Goal: Task Accomplishment & Management: Use online tool/utility

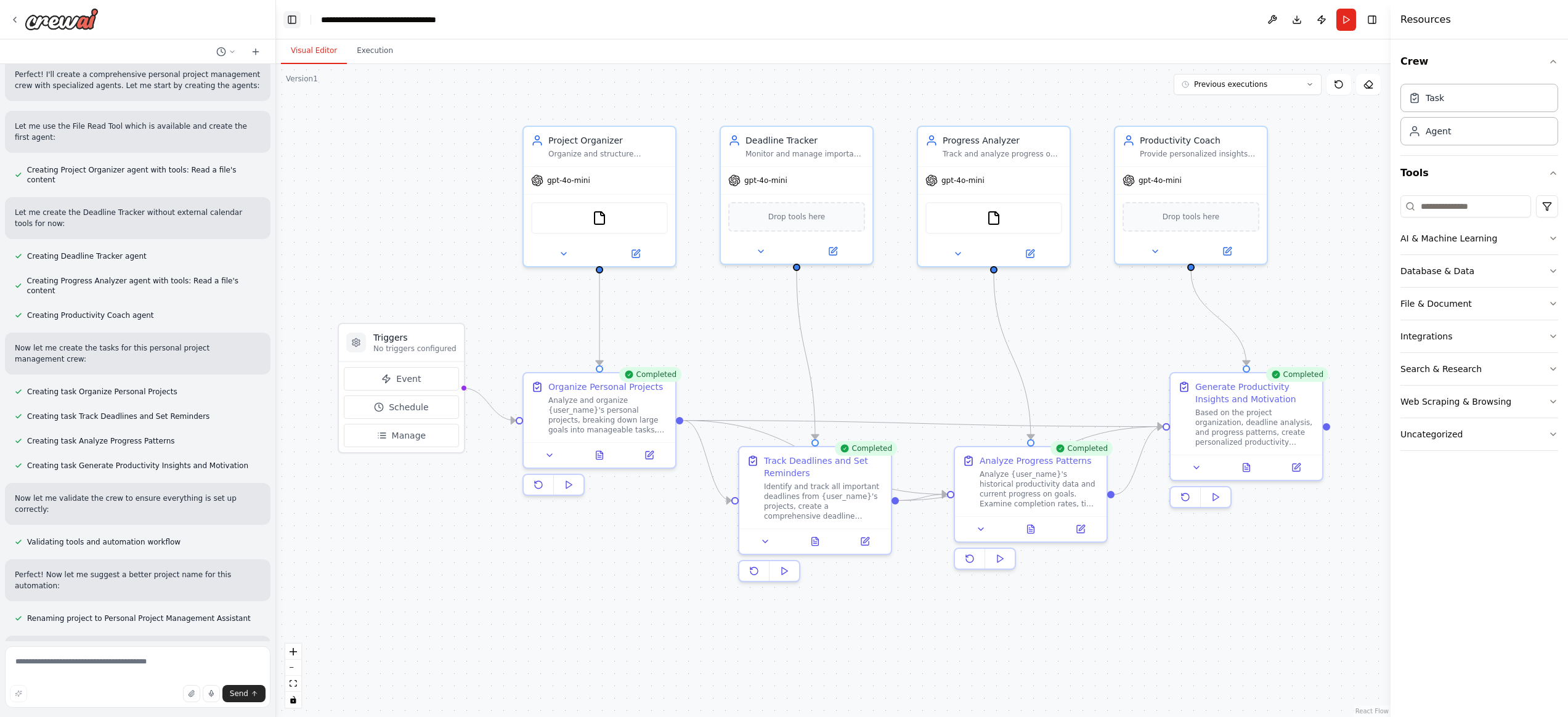
click at [288, 21] on button "Toggle Left Sidebar" at bounding box center [292, 19] width 17 height 17
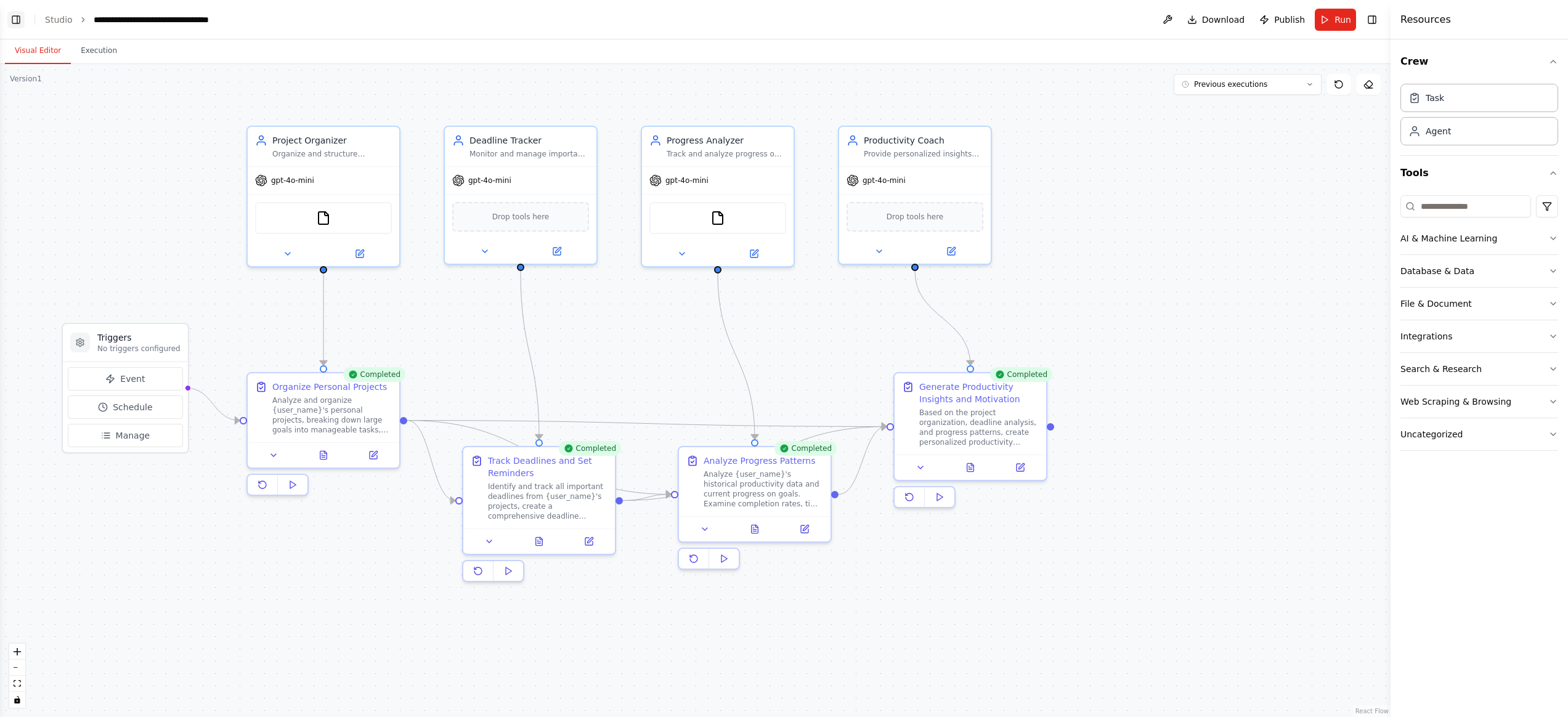
click at [17, 19] on button "Toggle Left Sidebar" at bounding box center [16, 19] width 17 height 17
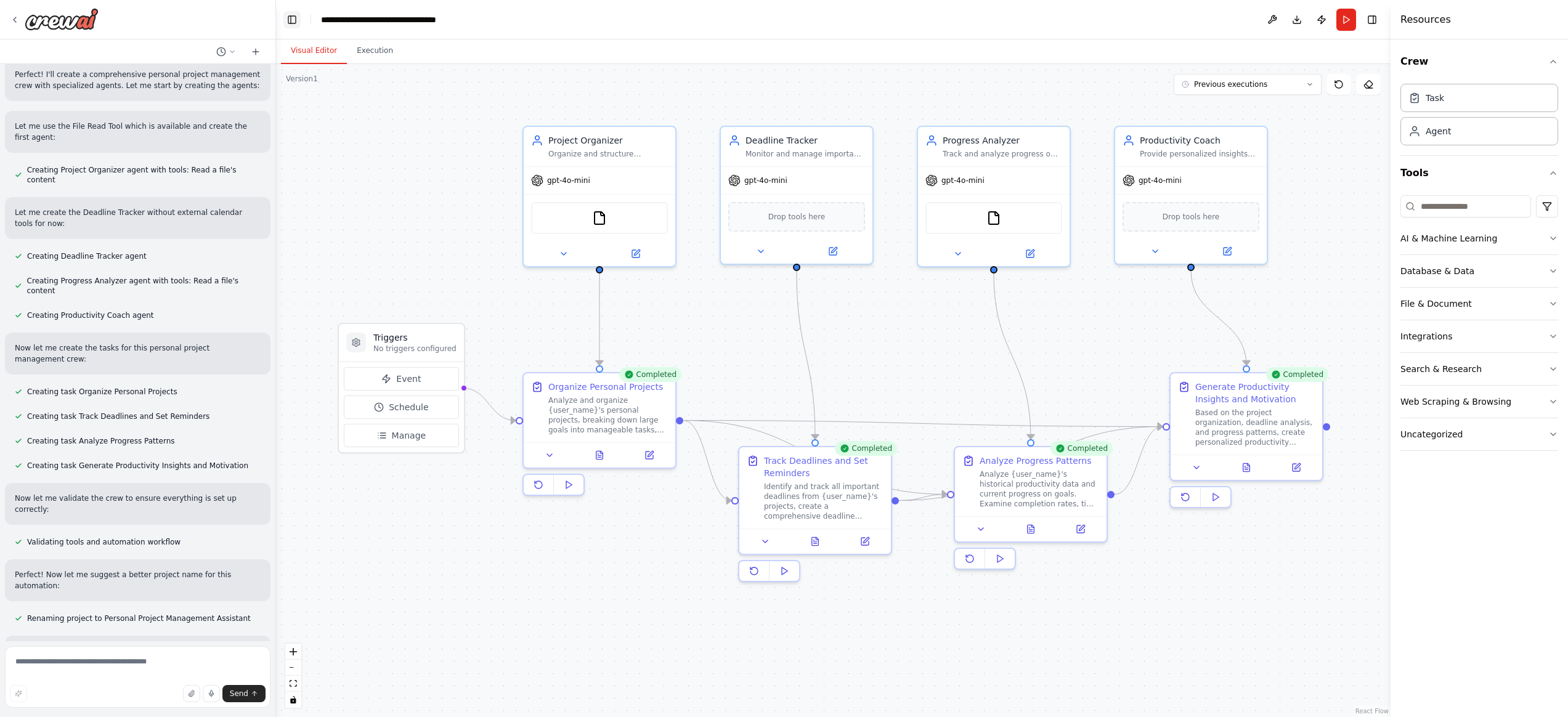
click at [286, 18] on button "Toggle Left Sidebar" at bounding box center [292, 19] width 17 height 17
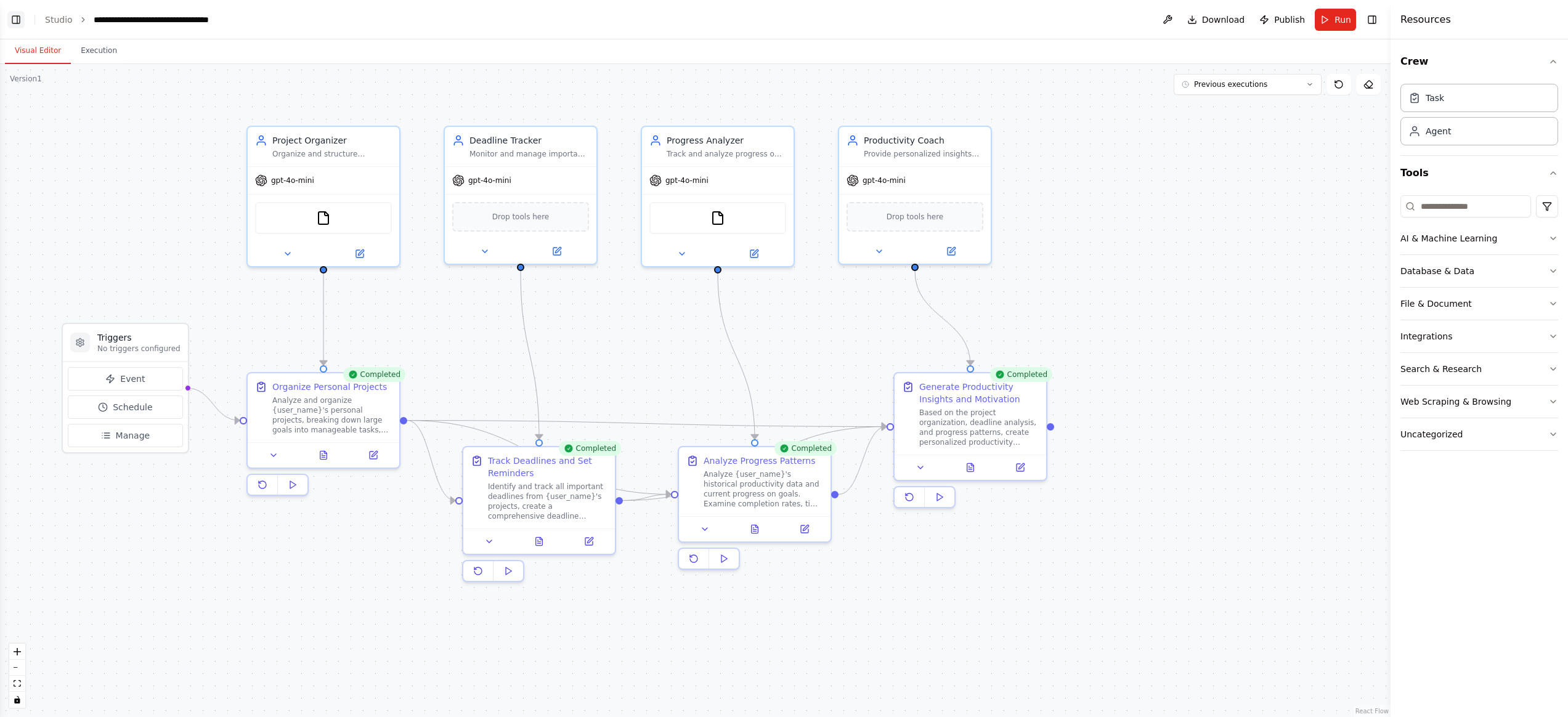
click at [7, 18] on button "Toggle Left Sidebar" at bounding box center [16, 19] width 17 height 17
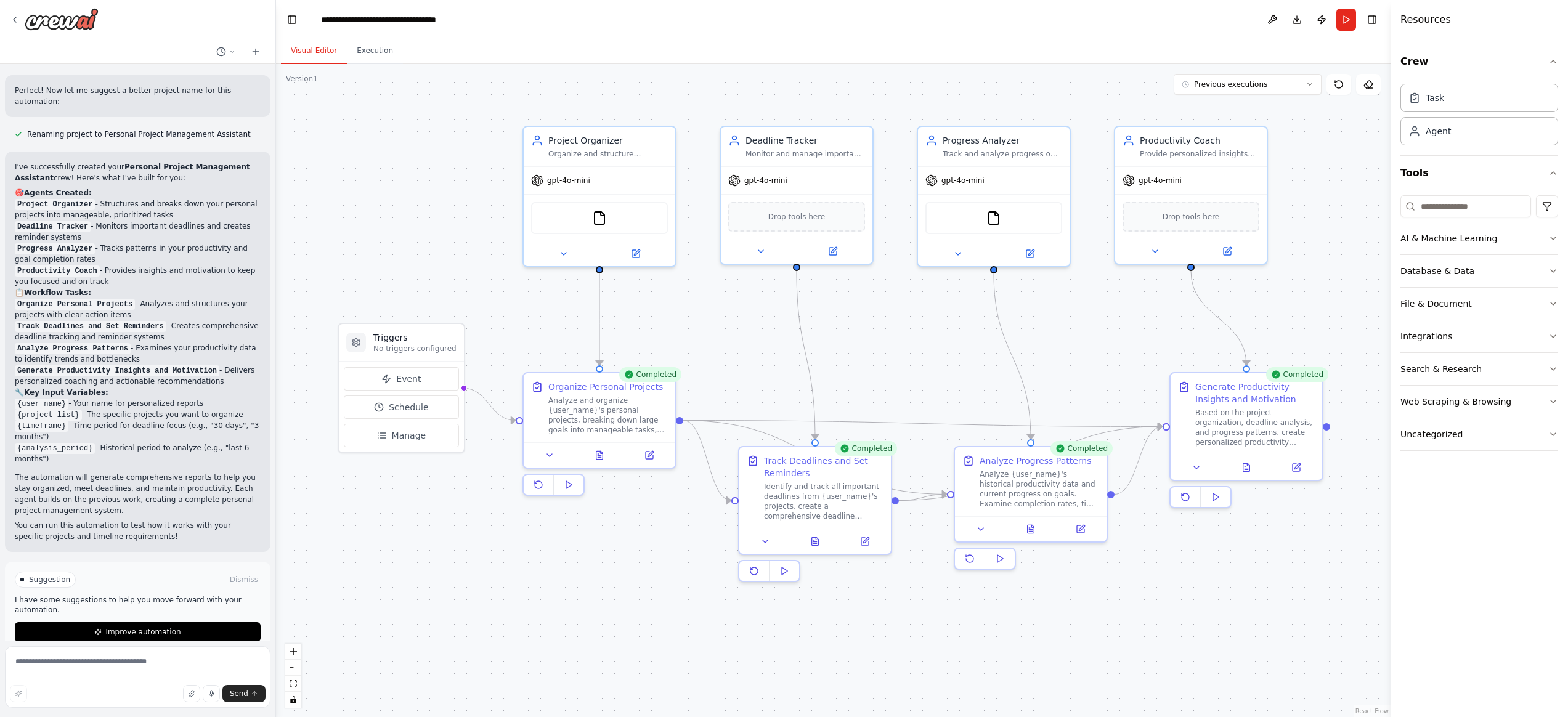
scroll to position [962, 0]
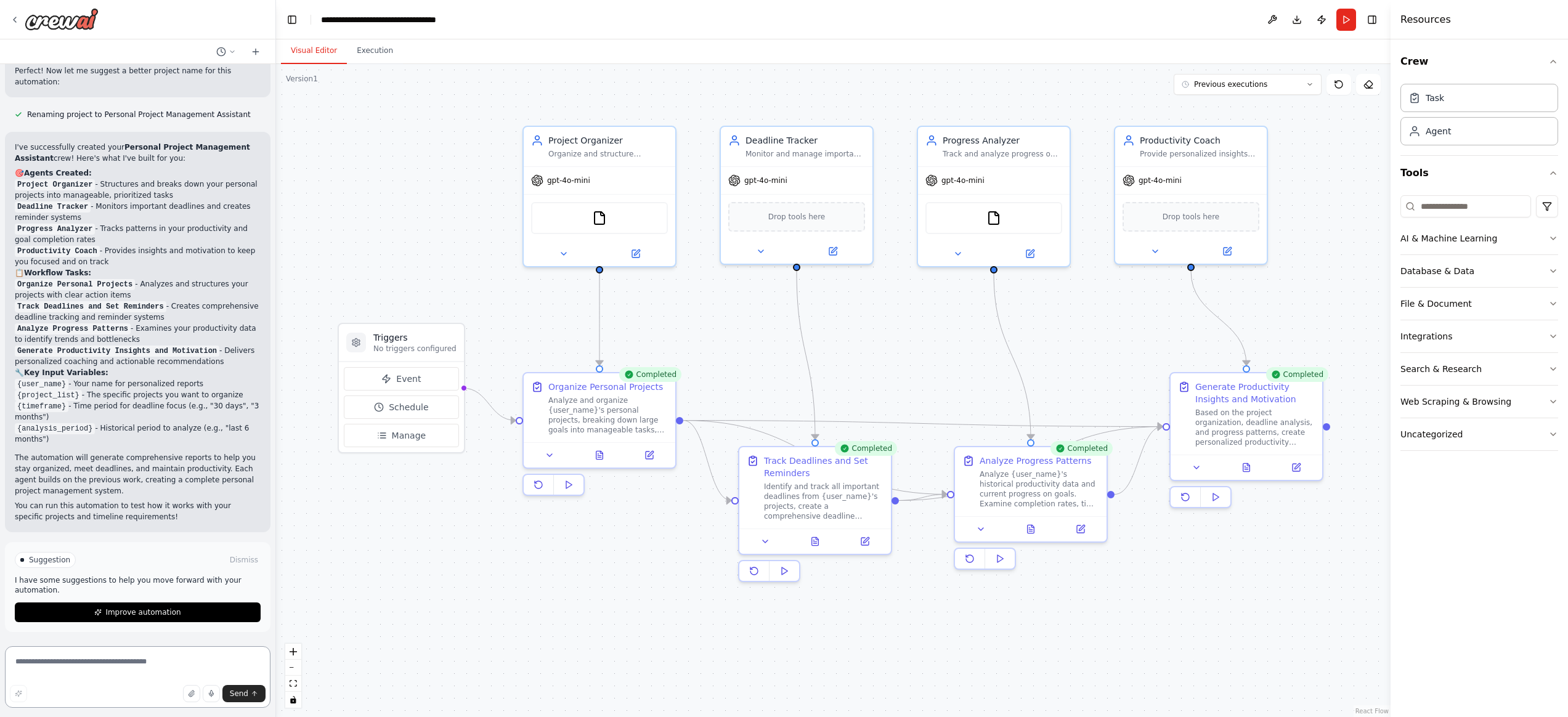
click at [102, 668] on textarea at bounding box center [137, 676] width 265 height 61
drag, startPoint x: 500, startPoint y: 196, endPoint x: 425, endPoint y: 170, distance: 79.4
click at [425, 170] on div "gpt-4o-mini" at bounding box center [402, 178] width 151 height 27
click at [437, 248] on icon at bounding box center [440, 247] width 6 height 6
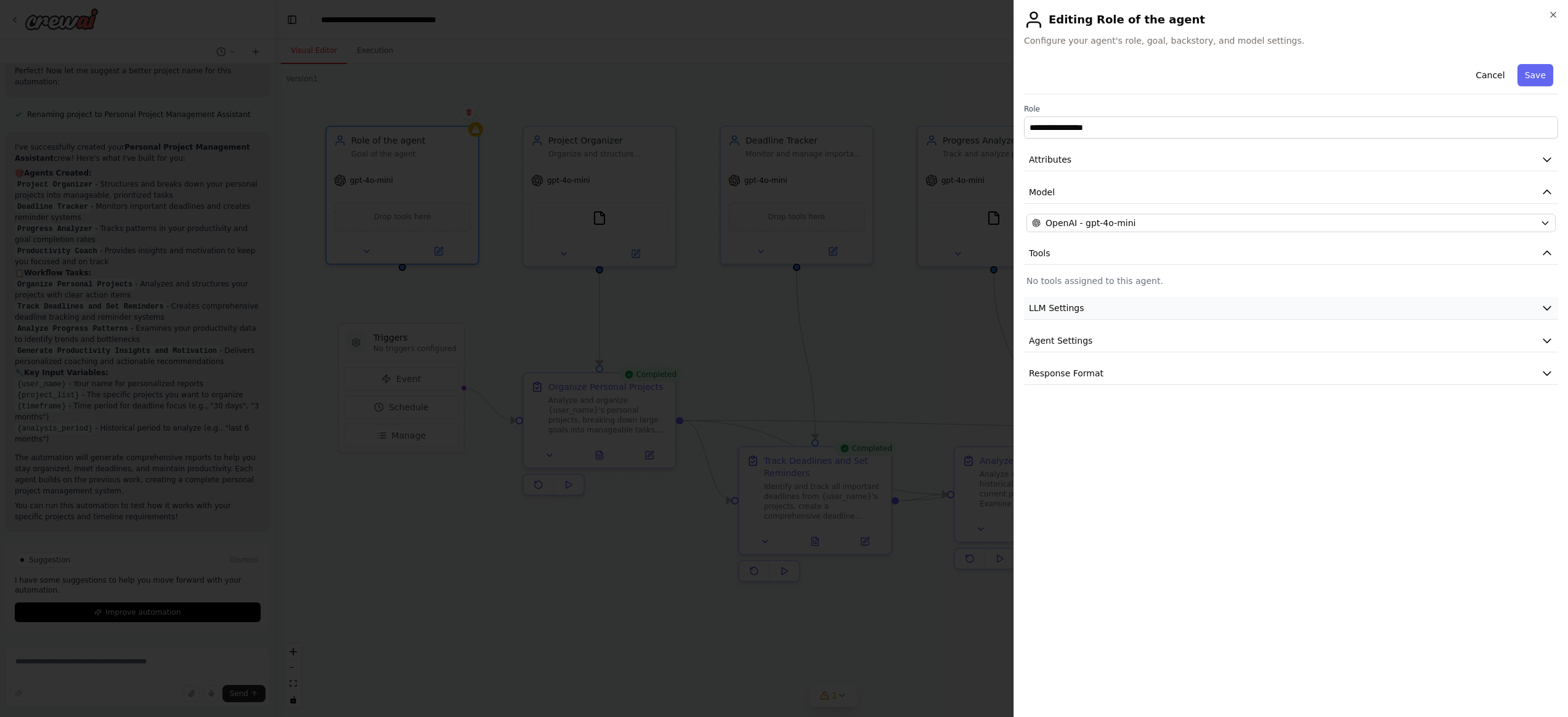
click at [1198, 309] on button "LLM Settings" at bounding box center [1291, 308] width 534 height 23
click at [1167, 436] on button "Agent Settings" at bounding box center [1291, 428] width 534 height 23
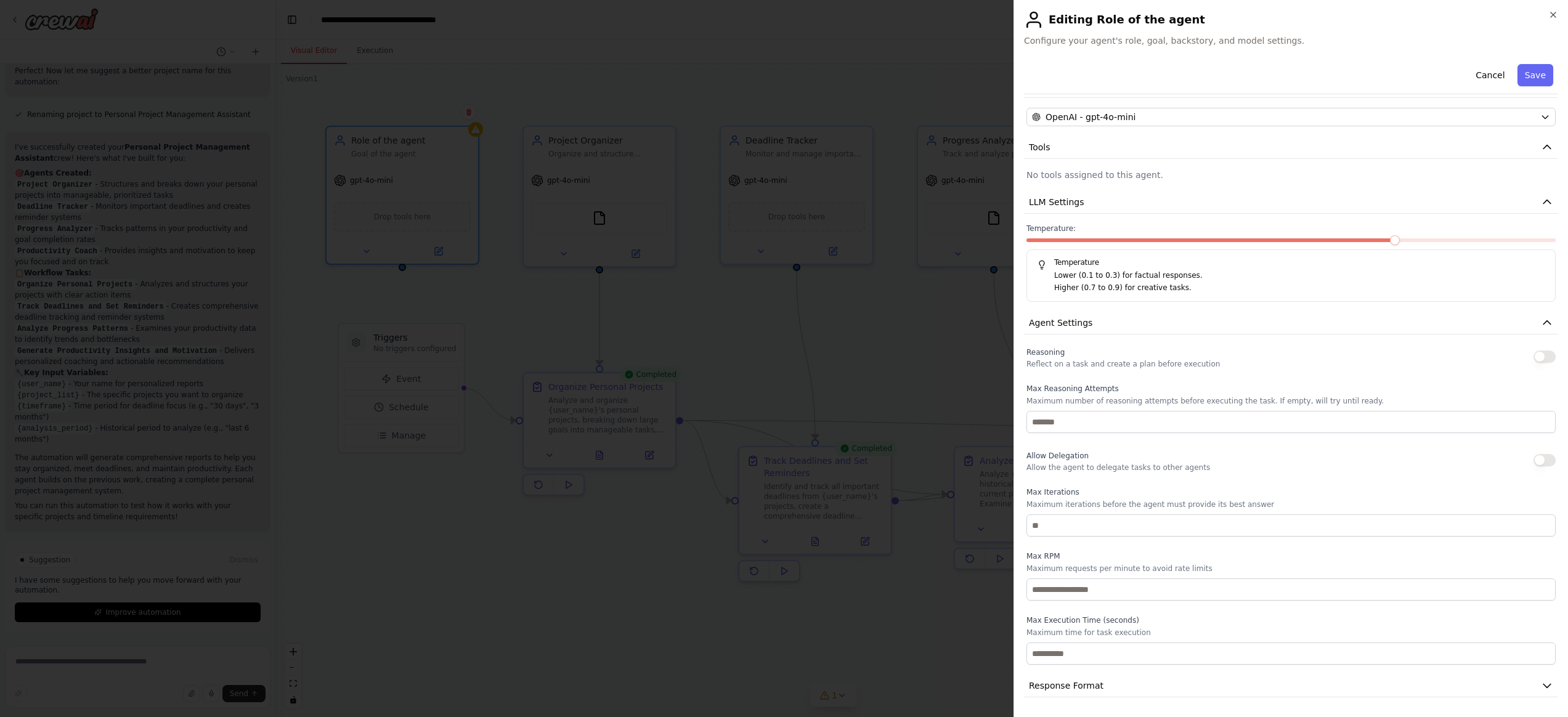
scroll to position [0, 0]
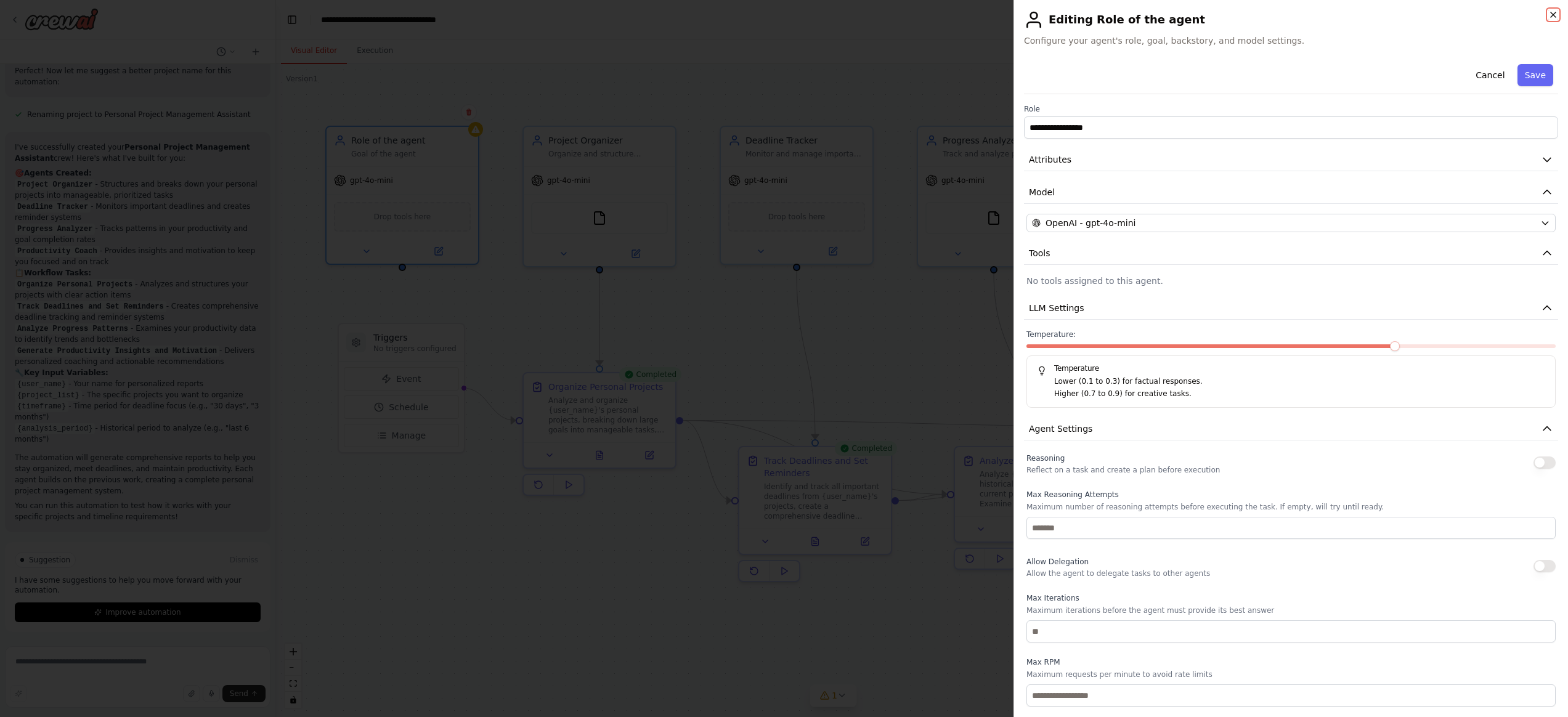
click at [1434, 13] on icon "button" at bounding box center [1553, 15] width 5 height 5
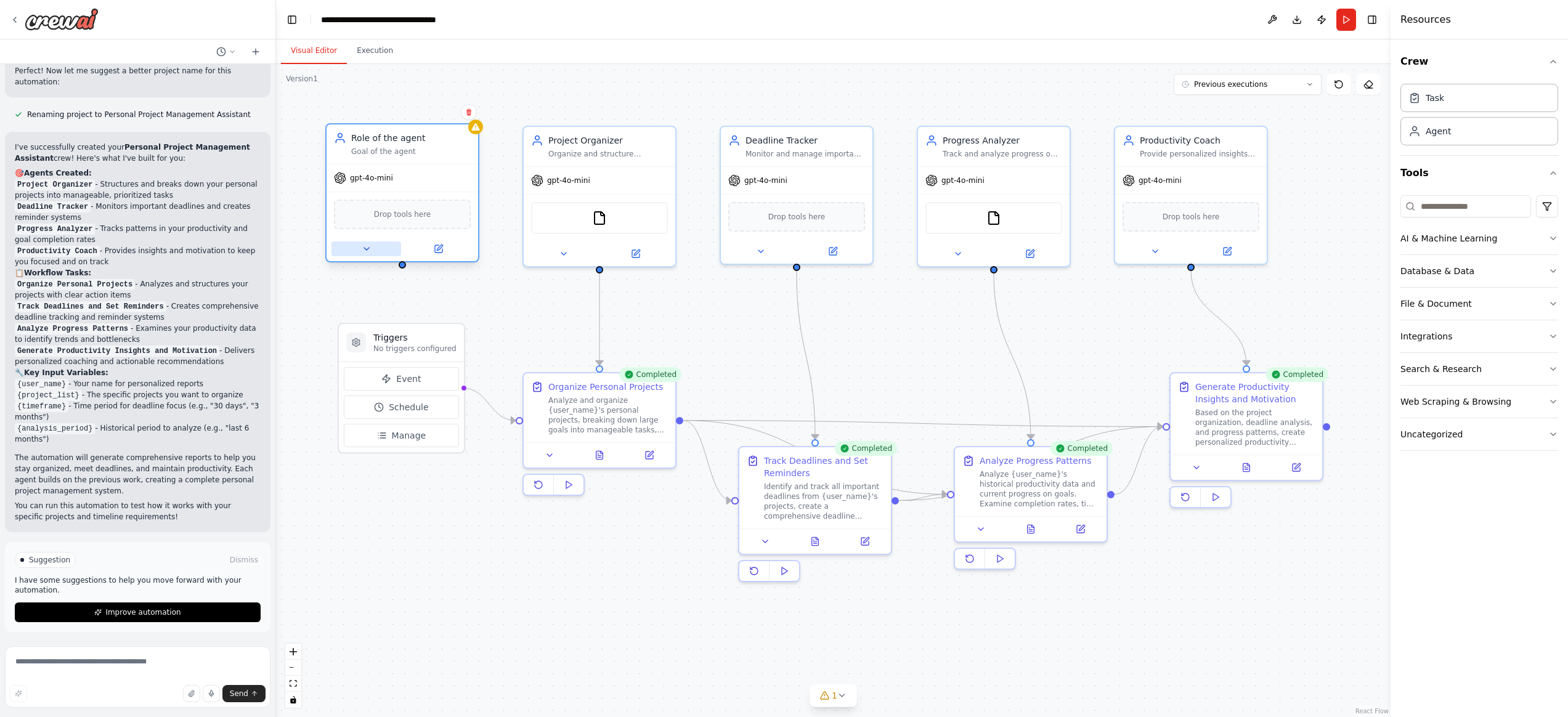
click at [369, 254] on button at bounding box center [367, 249] width 69 height 15
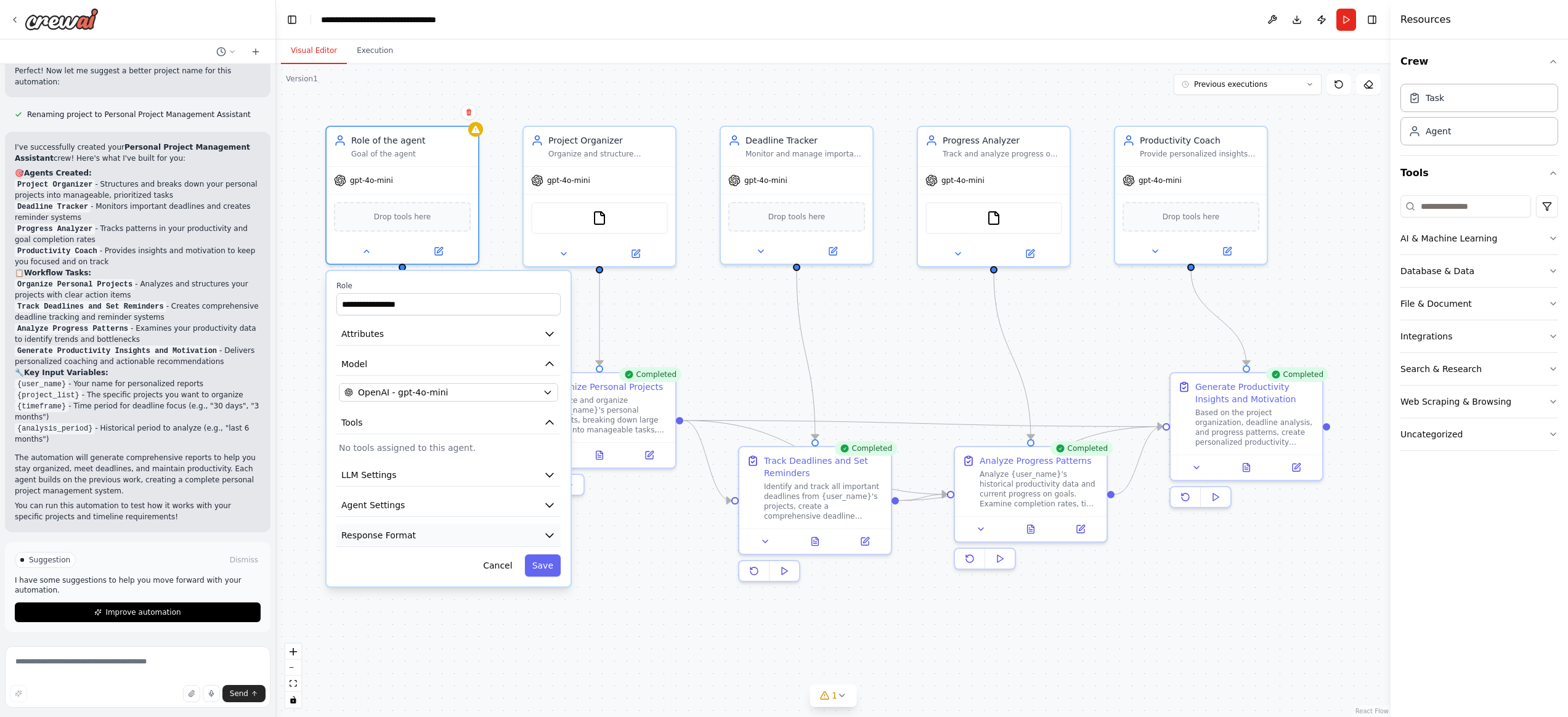
click at [446, 531] on button "Response Format" at bounding box center [449, 535] width 225 height 23
click at [551, 535] on icon "button" at bounding box center [549, 535] width 13 height 13
click at [490, 507] on button "Agent Settings" at bounding box center [449, 505] width 225 height 23
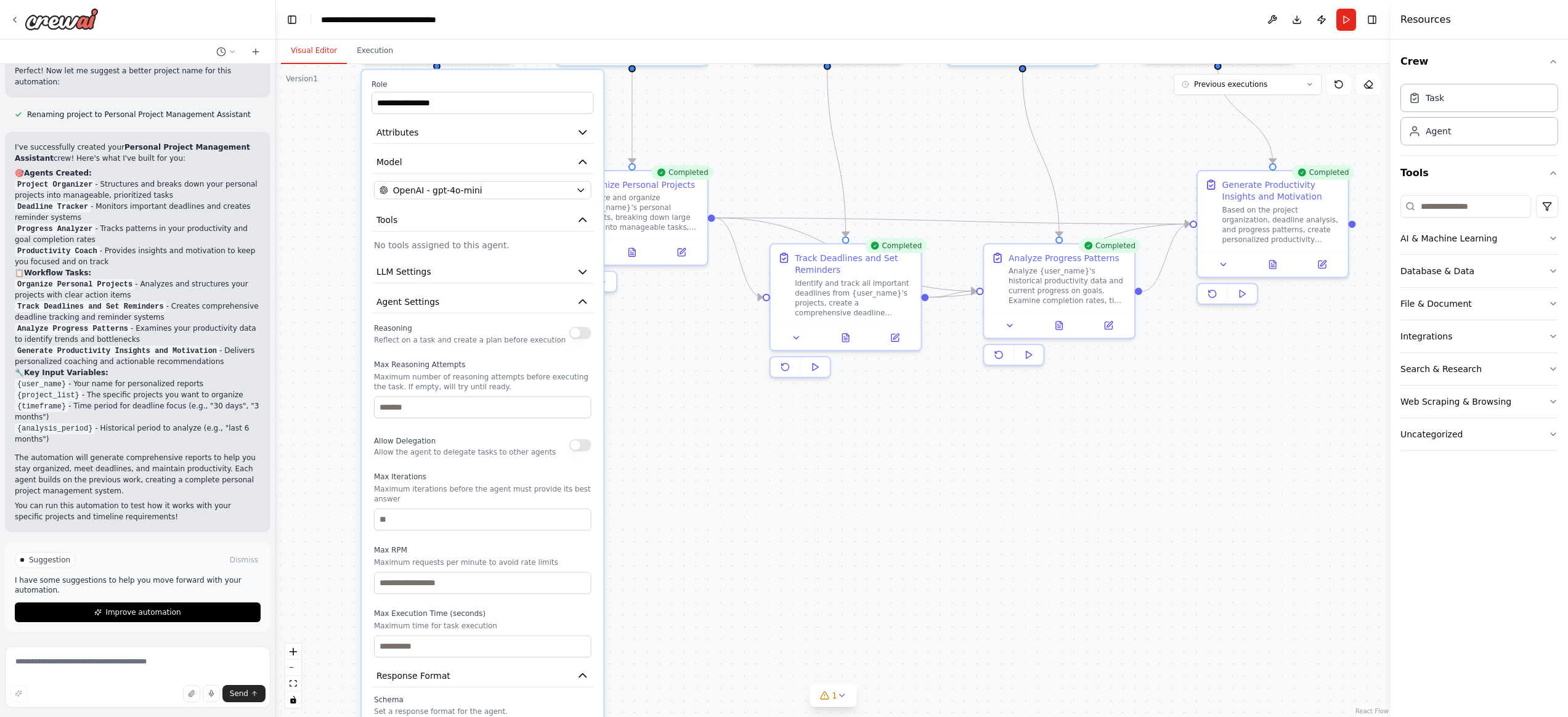
drag, startPoint x: 628, startPoint y: 595, endPoint x: 662, endPoint y: 387, distance: 210.8
click at [662, 387] on div ".deletable-edge-delete-btn { width: 20px; height: 20px; border: 0px solid #ffff…" at bounding box center [834, 391] width 1114 height 653
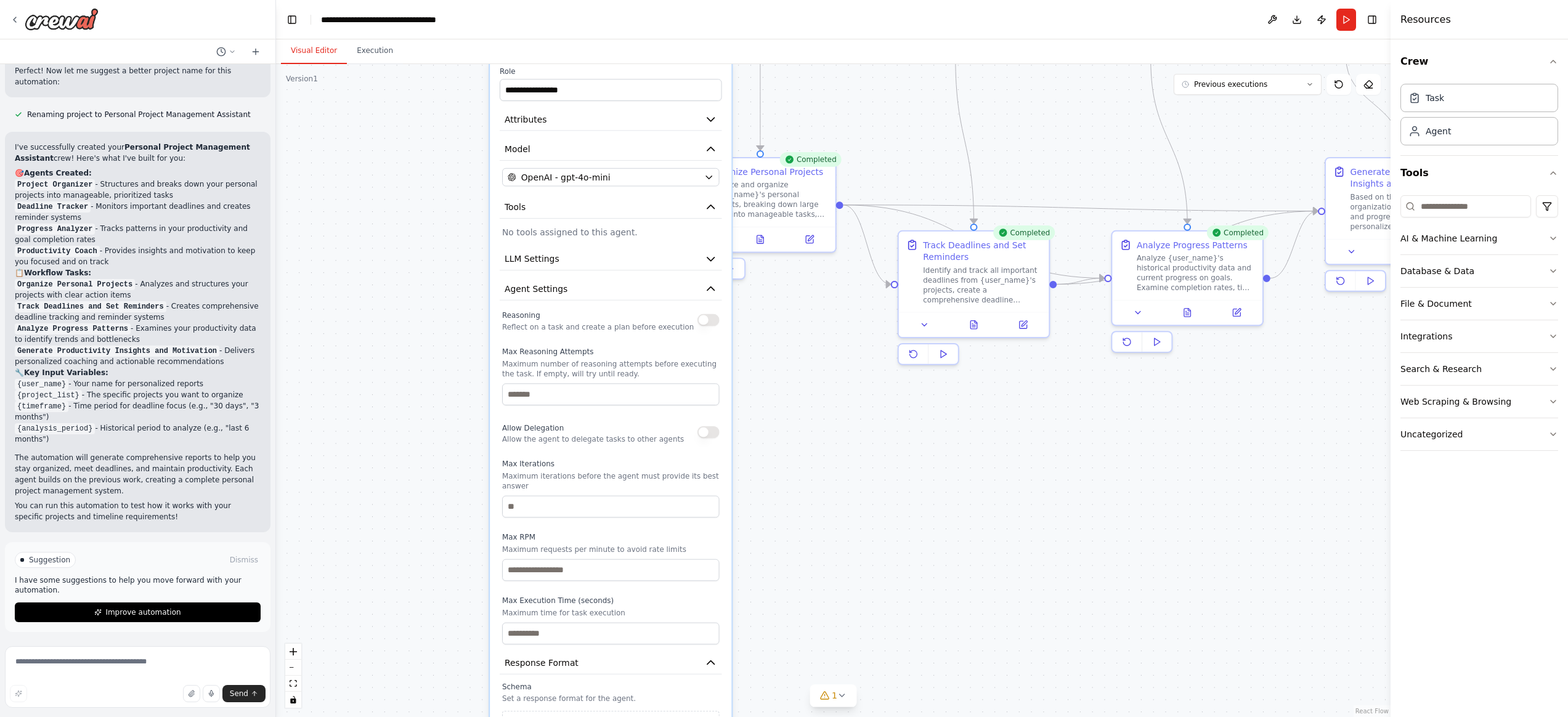
drag, startPoint x: 713, startPoint y: 476, endPoint x: 840, endPoint y: 470, distance: 127.1
click at [840, 470] on div ".deletable-edge-delete-btn { width: 20px; height: 20px; border: 0px solid #ffff…" at bounding box center [834, 391] width 1114 height 653
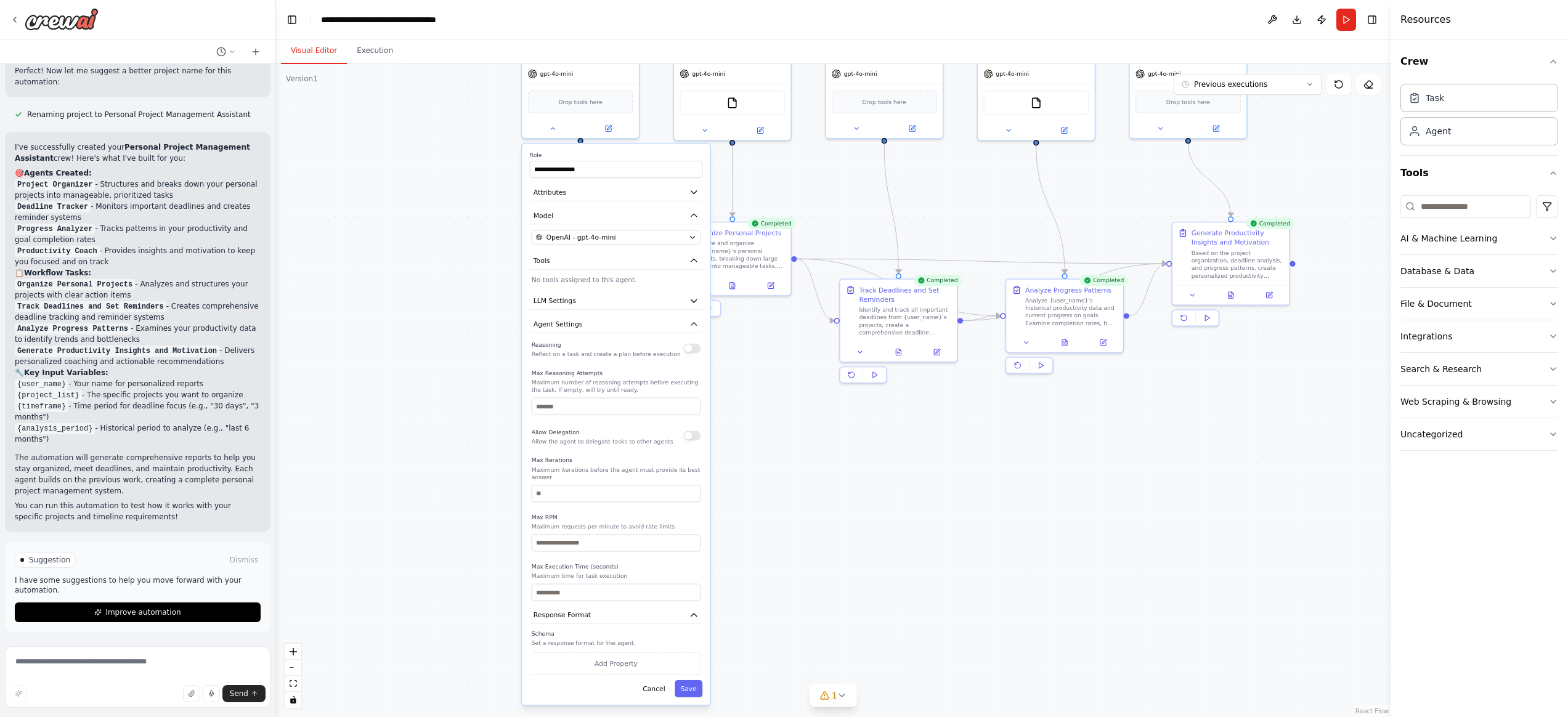
click at [409, 157] on div ".deletable-edge-delete-btn { width: 20px; height: 20px; border: 0px solid #ffff…" at bounding box center [834, 391] width 1114 height 653
drag, startPoint x: 447, startPoint y: 323, endPoint x: 457, endPoint y: 348, distance: 26.9
click at [447, 323] on div ".deletable-edge-delete-btn { width: 20px; height: 20px; border: 0px solid #ffff…" at bounding box center [834, 391] width 1114 height 653
click at [658, 689] on button "Cancel" at bounding box center [654, 688] width 34 height 17
click at [842, 696] on icon at bounding box center [842, 695] width 10 height 10
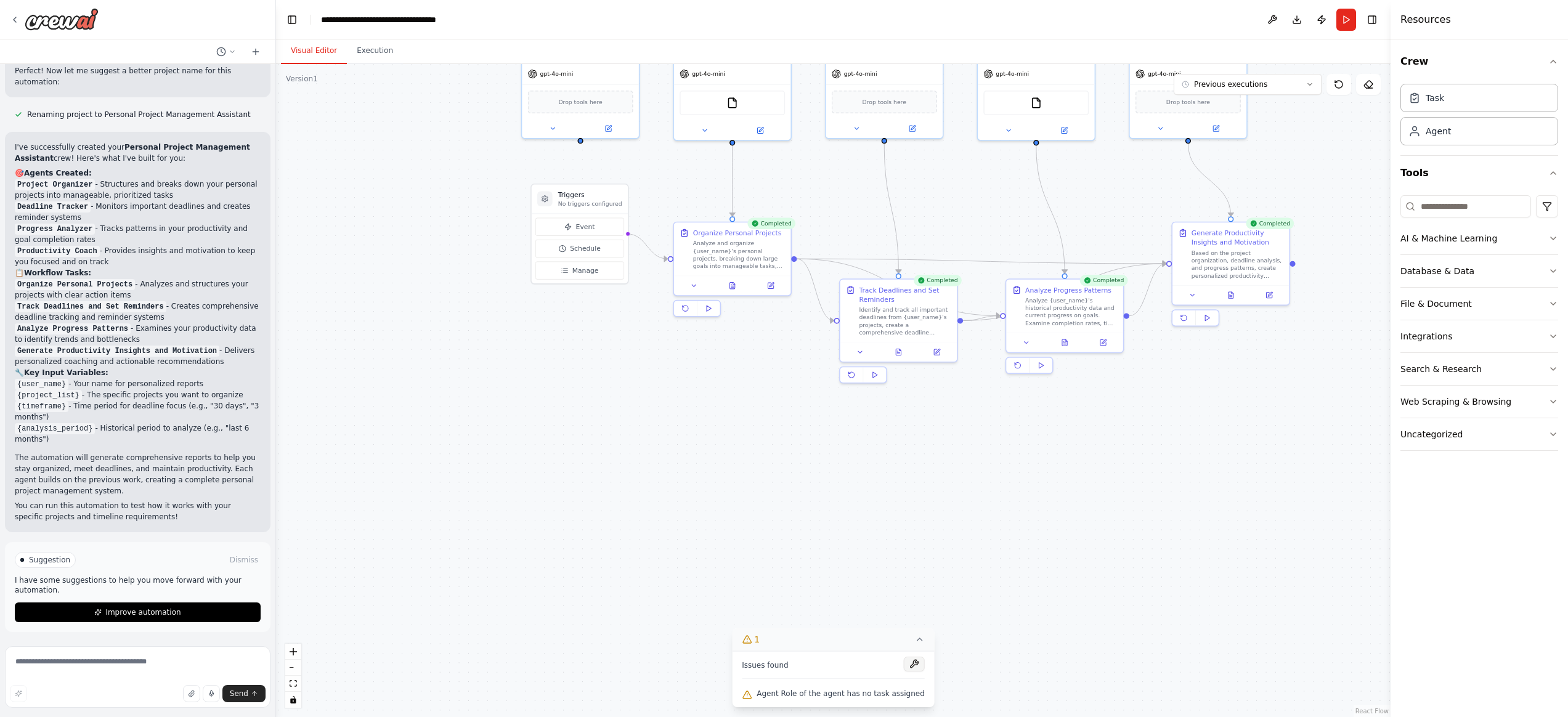
click at [907, 665] on button at bounding box center [914, 664] width 21 height 15
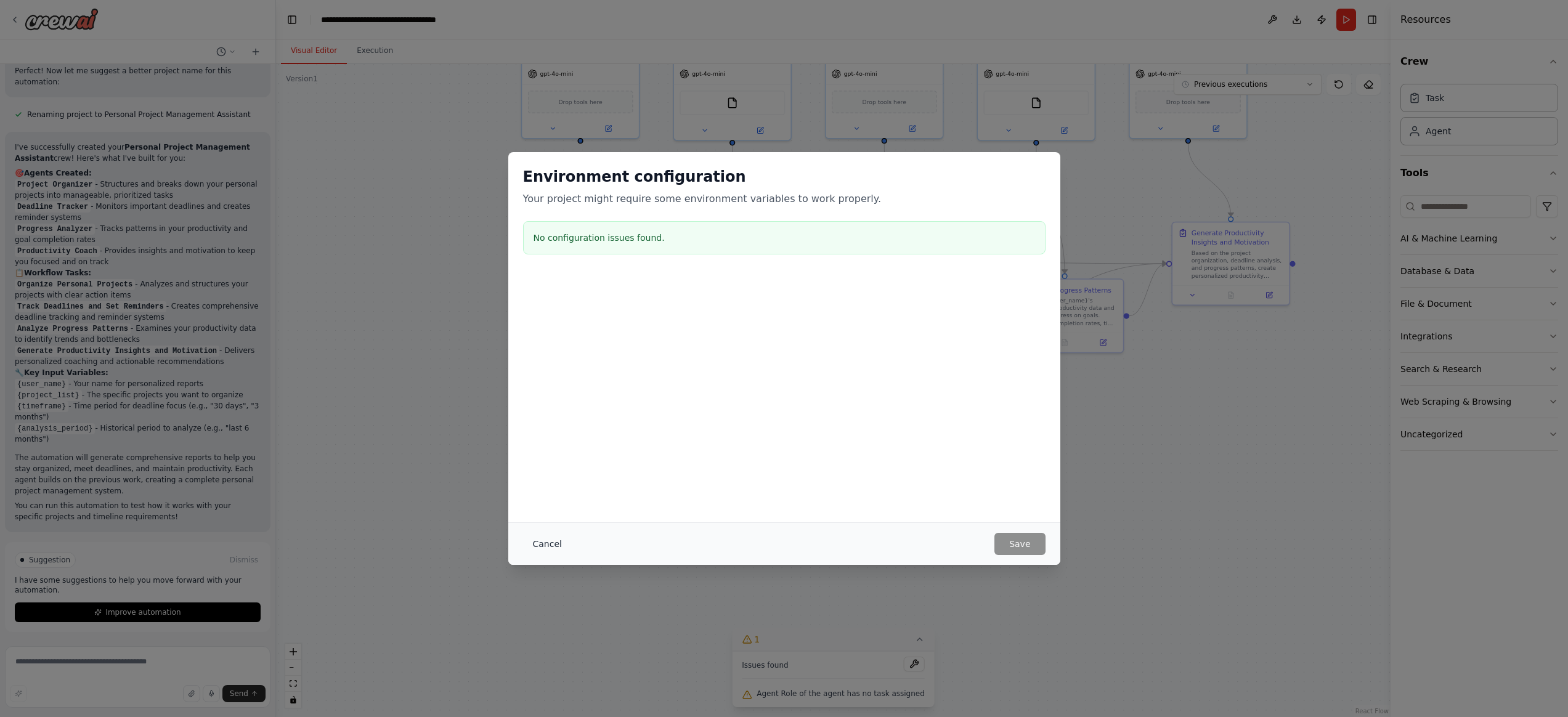
click at [539, 542] on button "Cancel" at bounding box center [548, 543] width 49 height 22
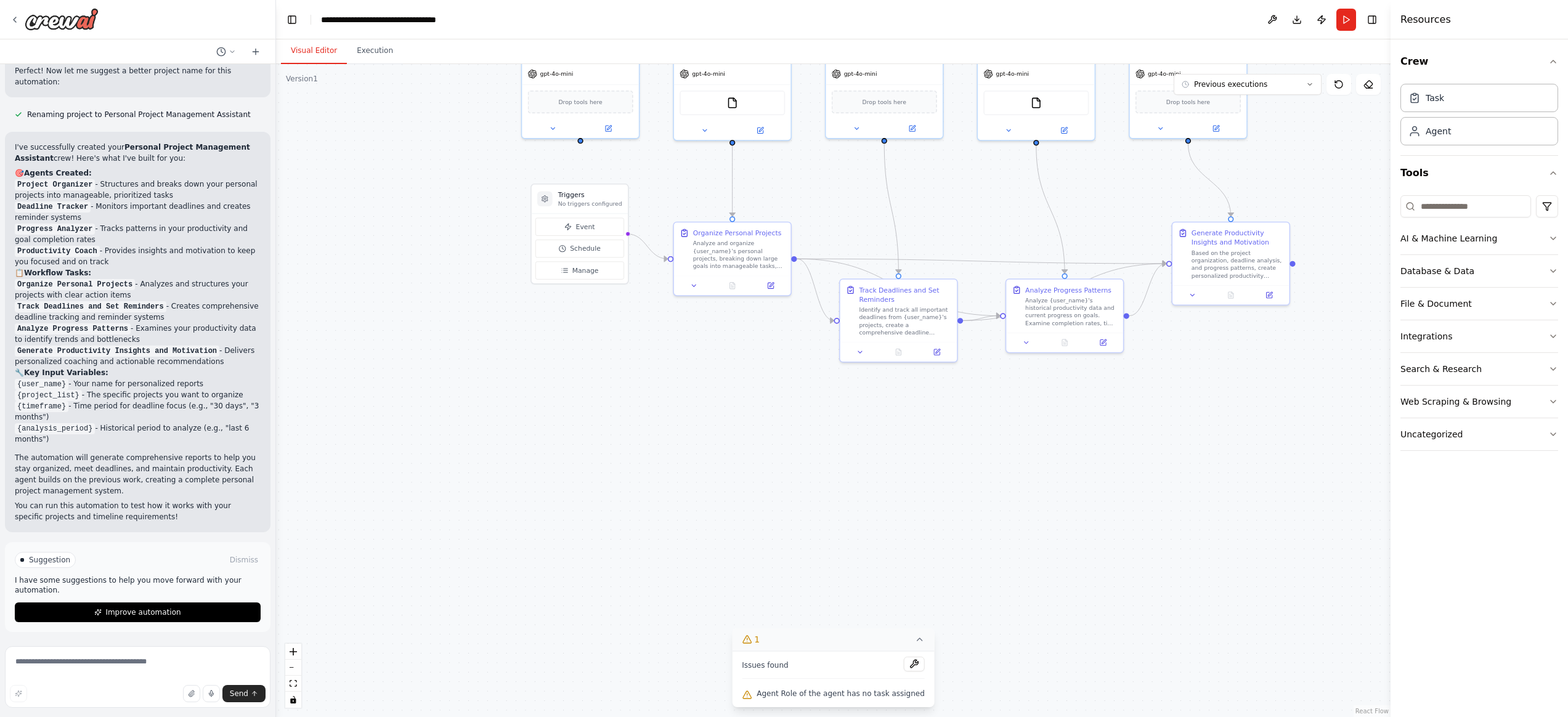
click at [941, 554] on div ".deletable-edge-delete-btn { width: 20px; height: 20px; border: 0px solid #ffff…" at bounding box center [834, 391] width 1114 height 653
drag, startPoint x: 681, startPoint y: 417, endPoint x: 667, endPoint y: 431, distance: 19.8
click at [667, 431] on div "New Task Task description" at bounding box center [618, 416] width 119 height 52
click at [667, 382] on icon at bounding box center [667, 380] width 7 height 7
click at [627, 375] on button "Confirm" at bounding box center [632, 380] width 44 height 15
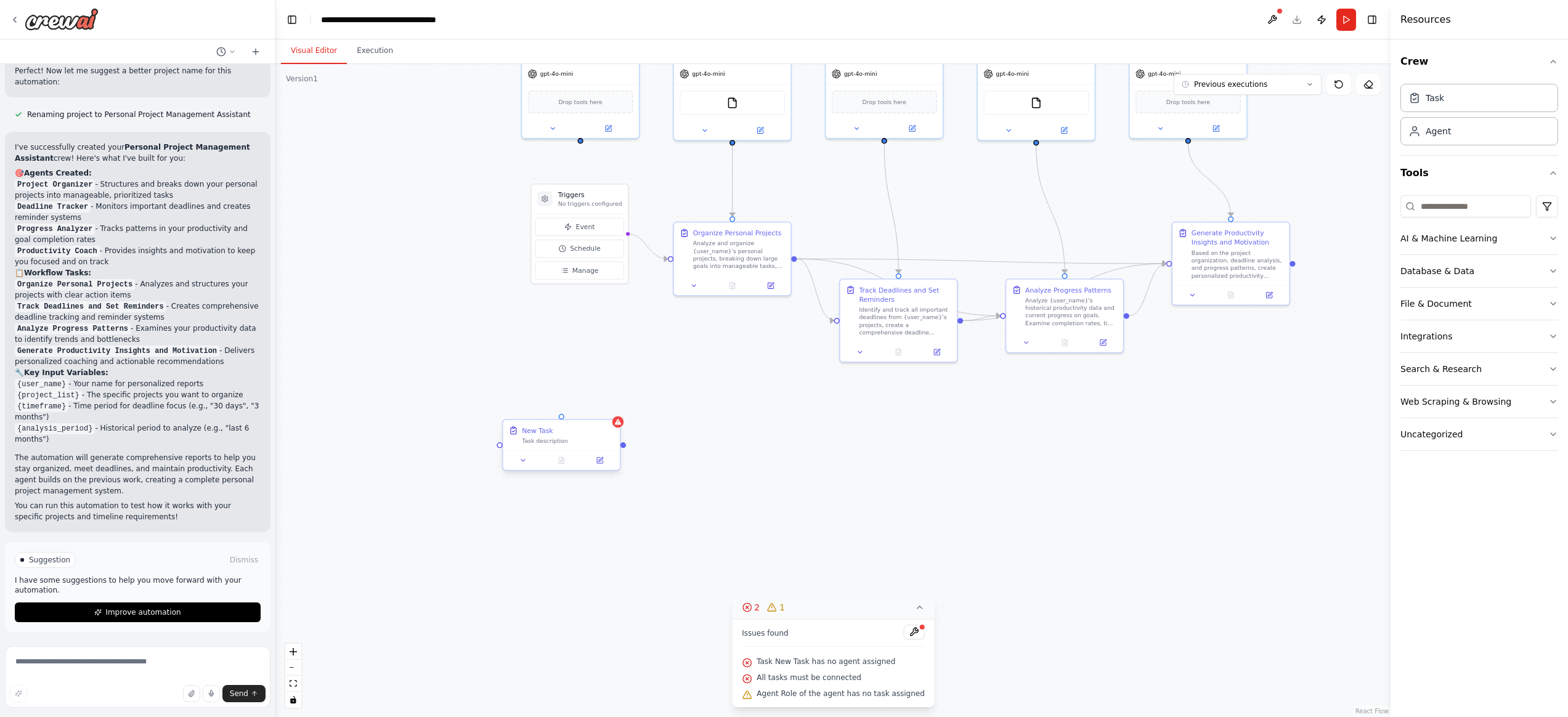
click at [559, 439] on div "Task description" at bounding box center [567, 441] width 92 height 7
click at [562, 444] on div "Task description" at bounding box center [567, 441] width 92 height 7
click at [596, 458] on icon at bounding box center [599, 460] width 7 height 7
click at [599, 465] on button at bounding box center [600, 459] width 33 height 11
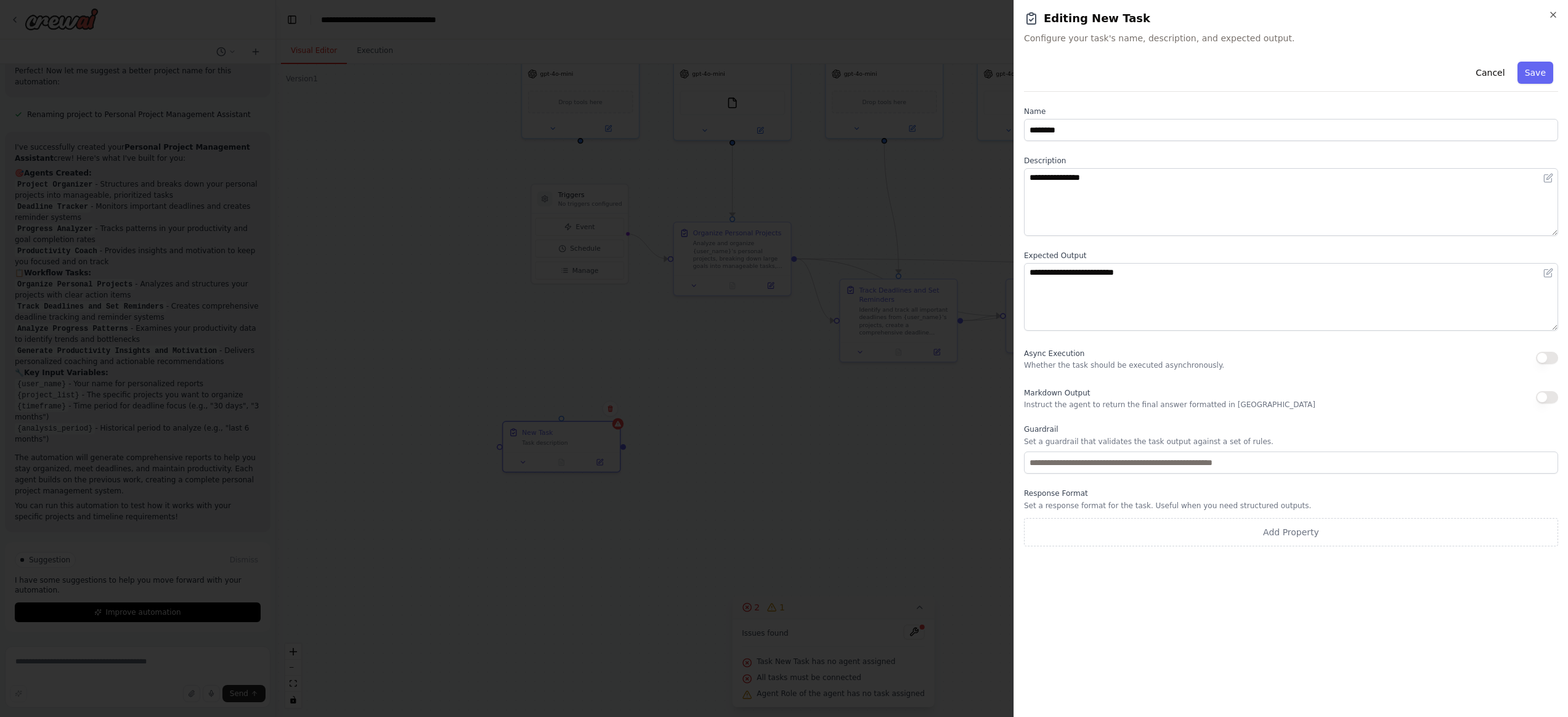
click at [1138, 143] on div "**********" at bounding box center [1291, 301] width 534 height 490
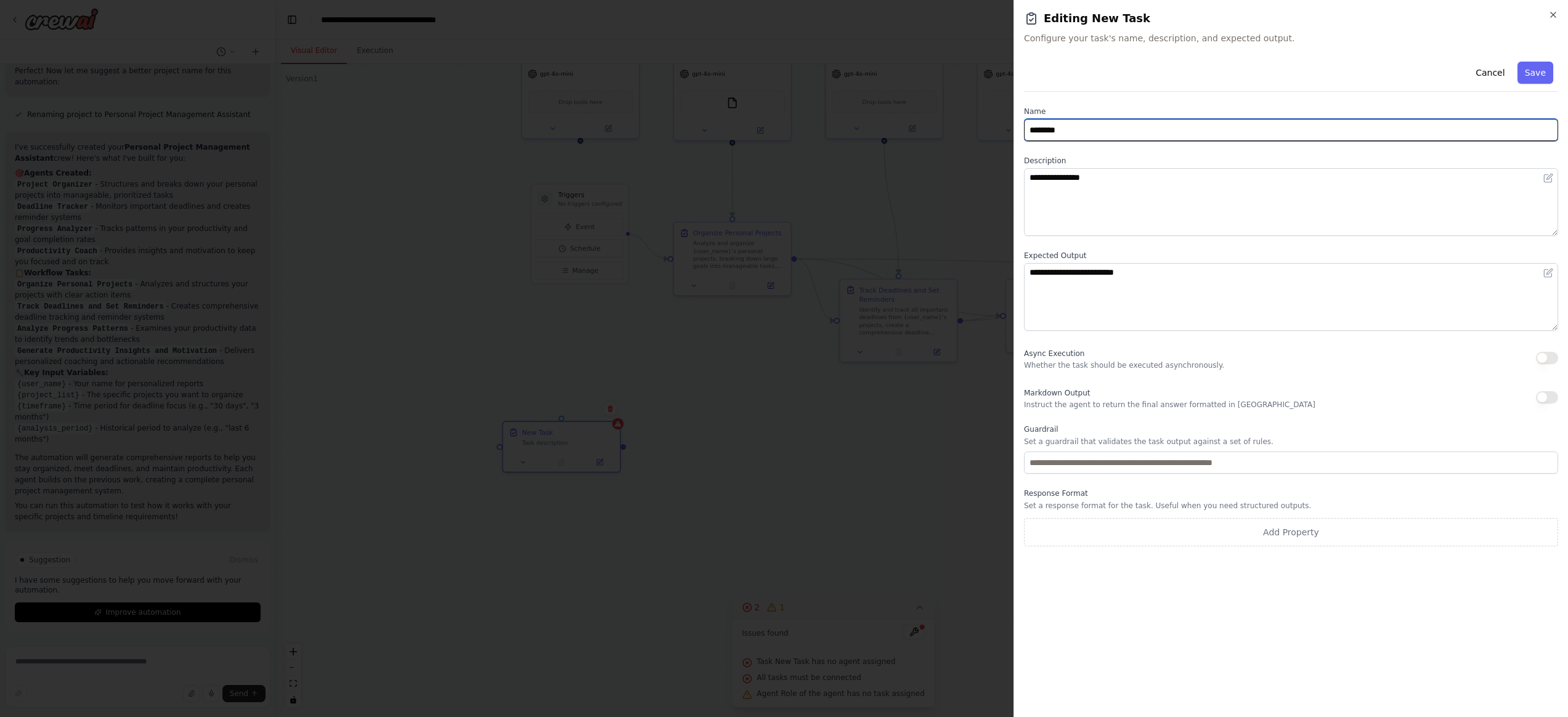
click at [1137, 131] on input "********" at bounding box center [1291, 130] width 534 height 22
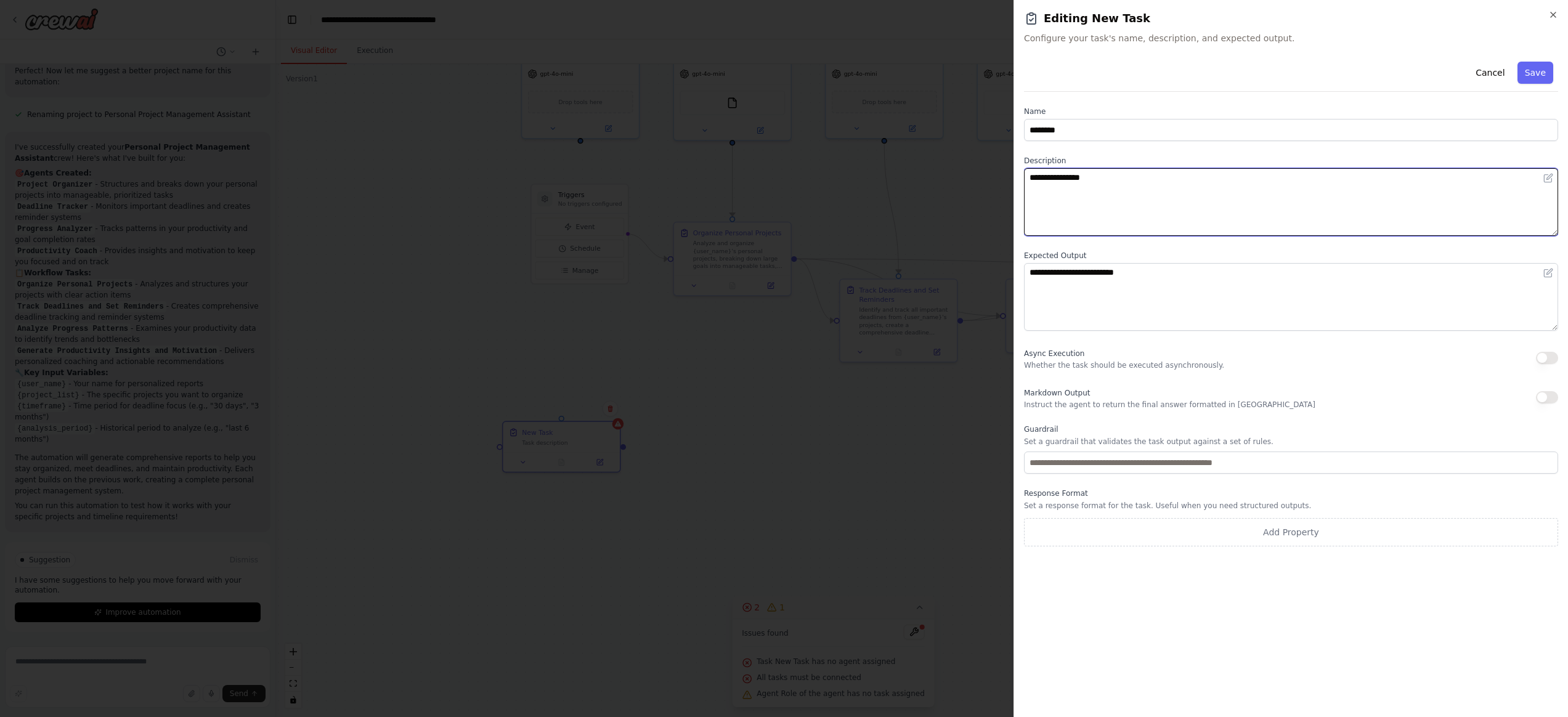
click at [1125, 205] on textarea "**********" at bounding box center [1291, 202] width 534 height 68
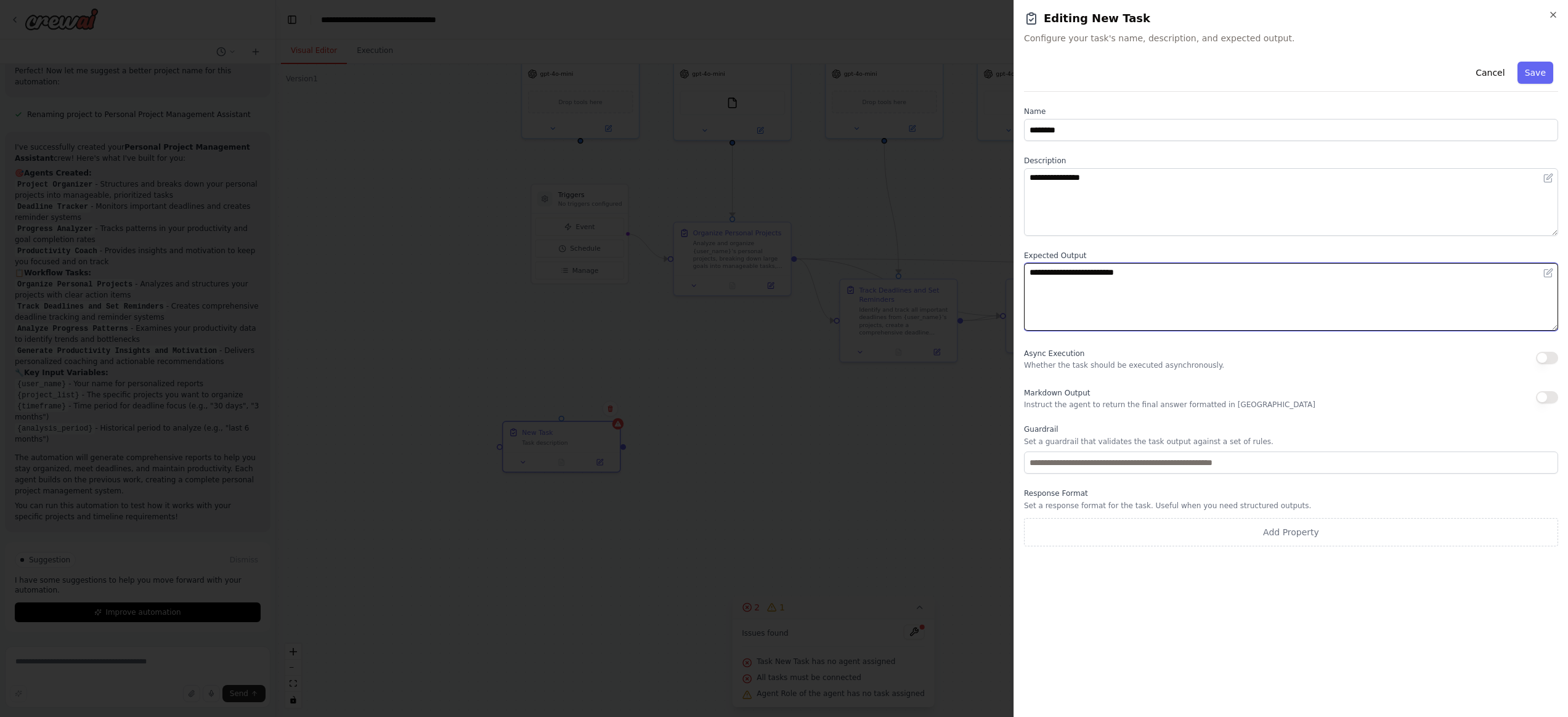
click at [1151, 328] on textarea "**********" at bounding box center [1291, 297] width 534 height 68
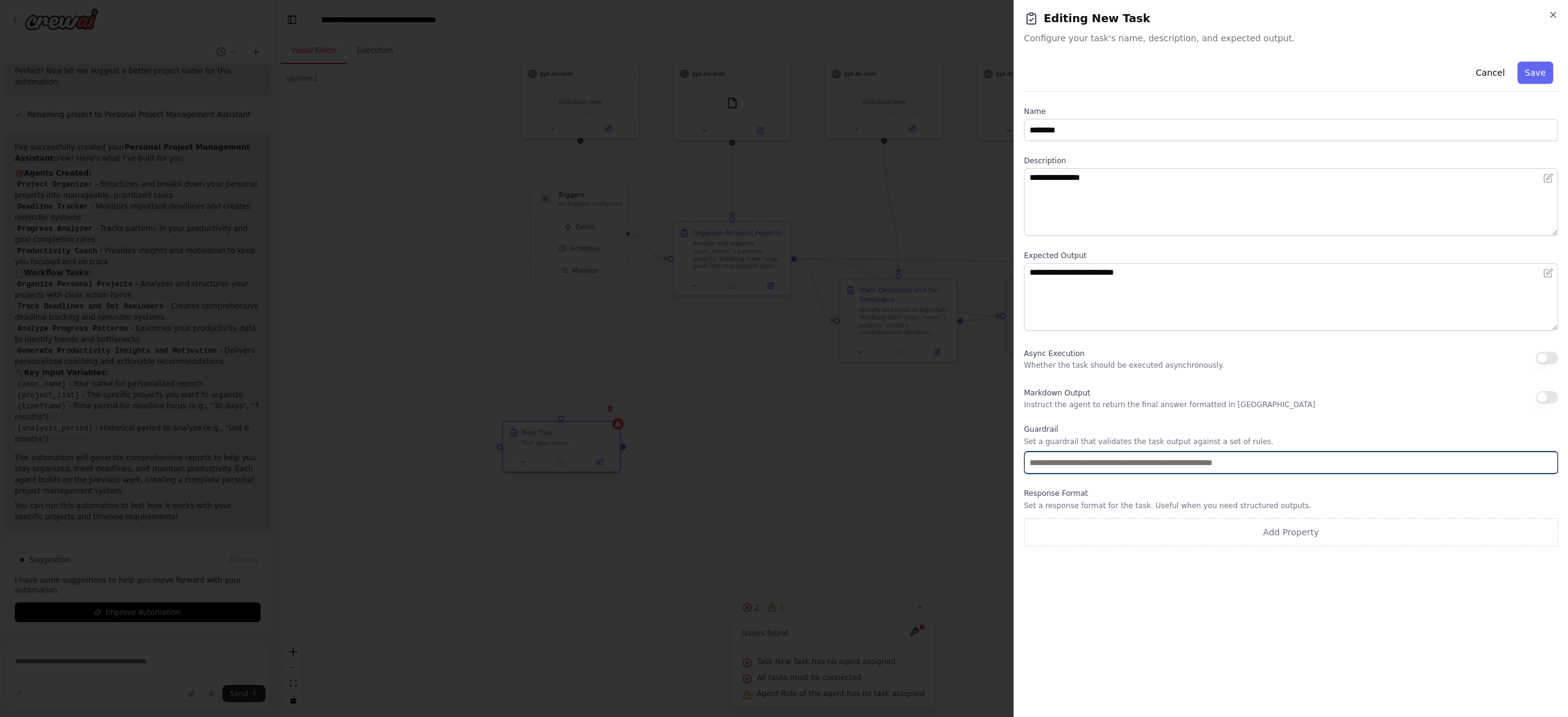
click at [1103, 468] on input "text" at bounding box center [1291, 462] width 534 height 22
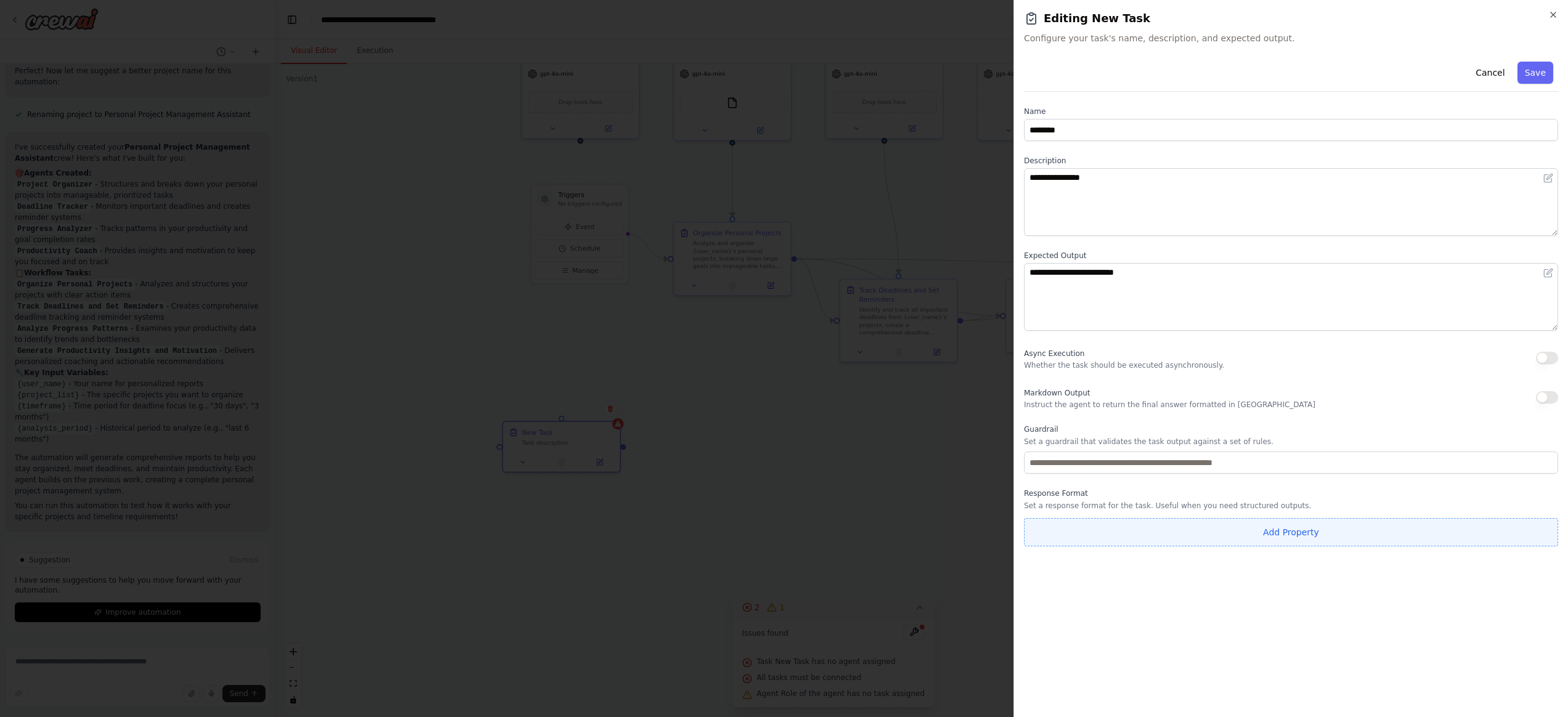
click at [1295, 535] on button "Add Property" at bounding box center [1291, 532] width 534 height 28
click at [1434, 530] on icon "button" at bounding box center [1547, 529] width 10 height 10
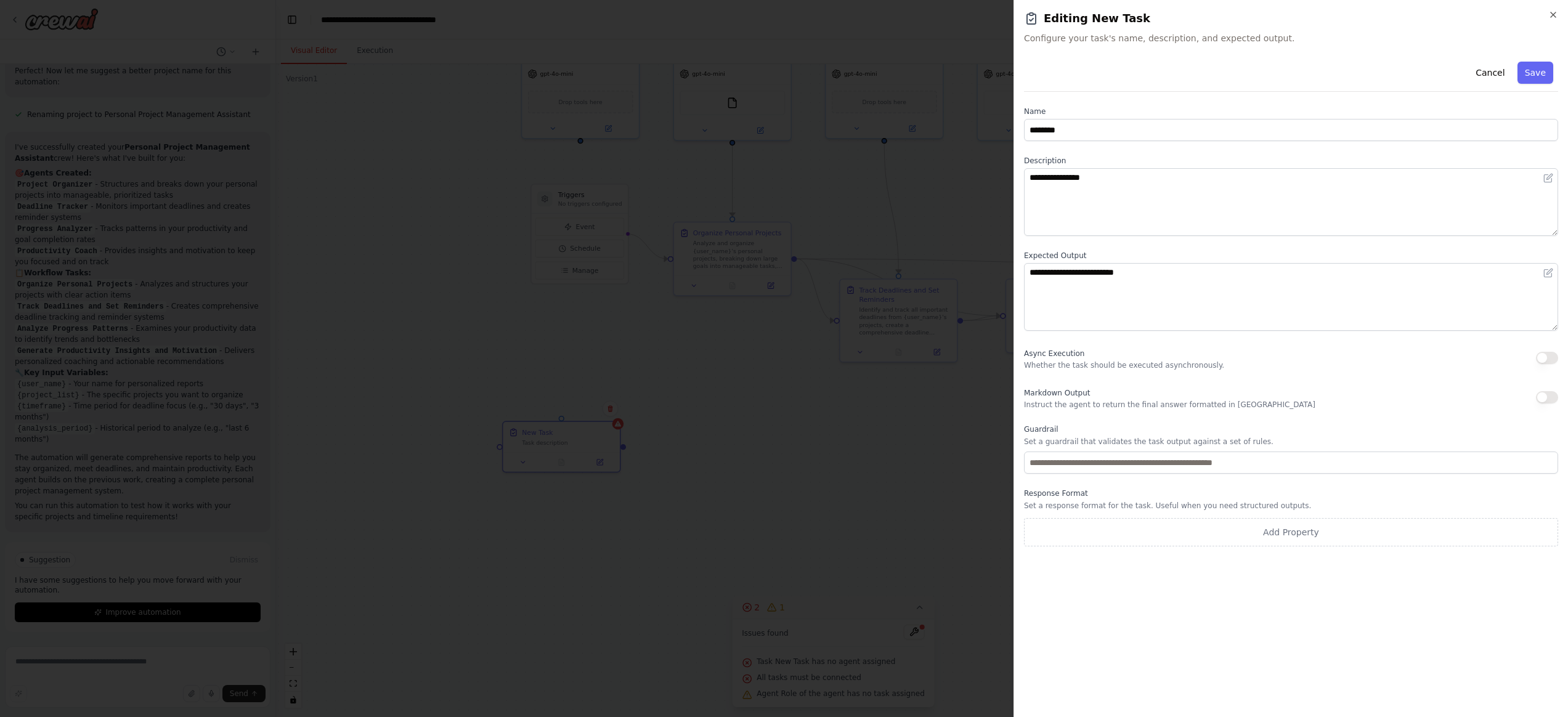
click at [1434, 12] on div "**********" at bounding box center [1291, 358] width 554 height 717
click at [1434, 15] on icon "button" at bounding box center [1553, 14] width 10 height 10
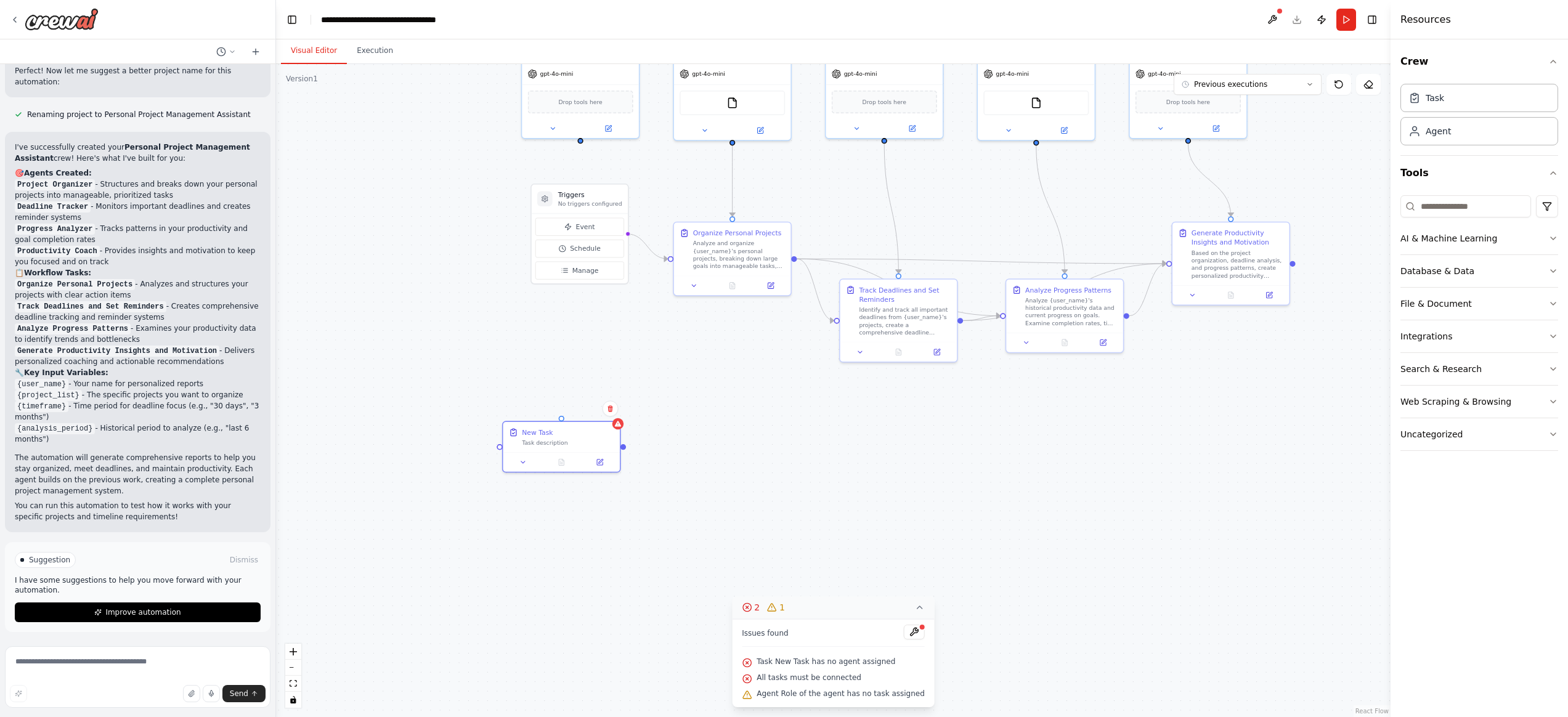
click at [585, 610] on div ".deletable-edge-delete-btn { width: 20px; height: 20px; border: 0px solid #ffff…" at bounding box center [834, 391] width 1114 height 653
click at [1372, 10] on header "**********" at bounding box center [834, 19] width 1114 height 39
click at [1370, 22] on button "Toggle Right Sidebar" at bounding box center [1371, 19] width 17 height 17
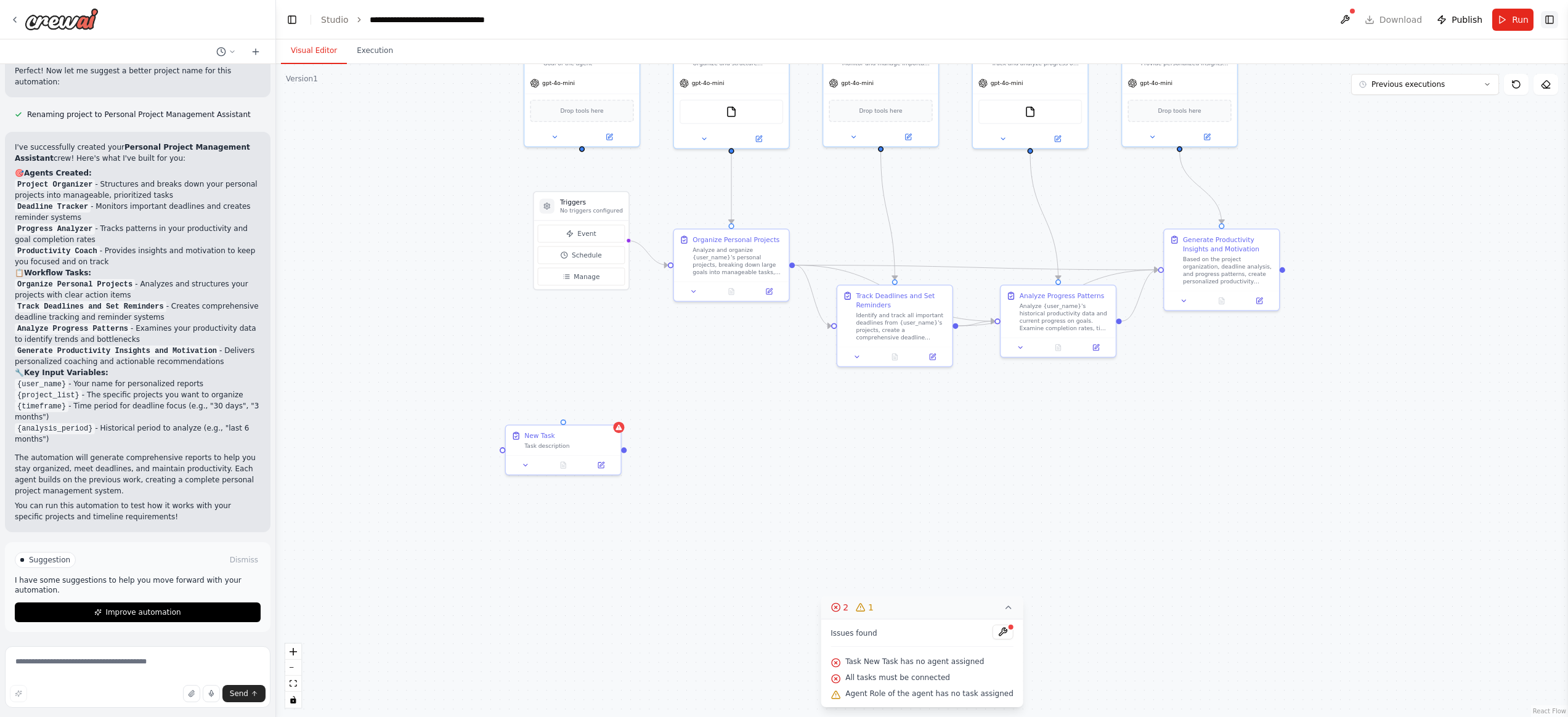
click at [1434, 24] on button "Toggle Right Sidebar" at bounding box center [1550, 19] width 17 height 17
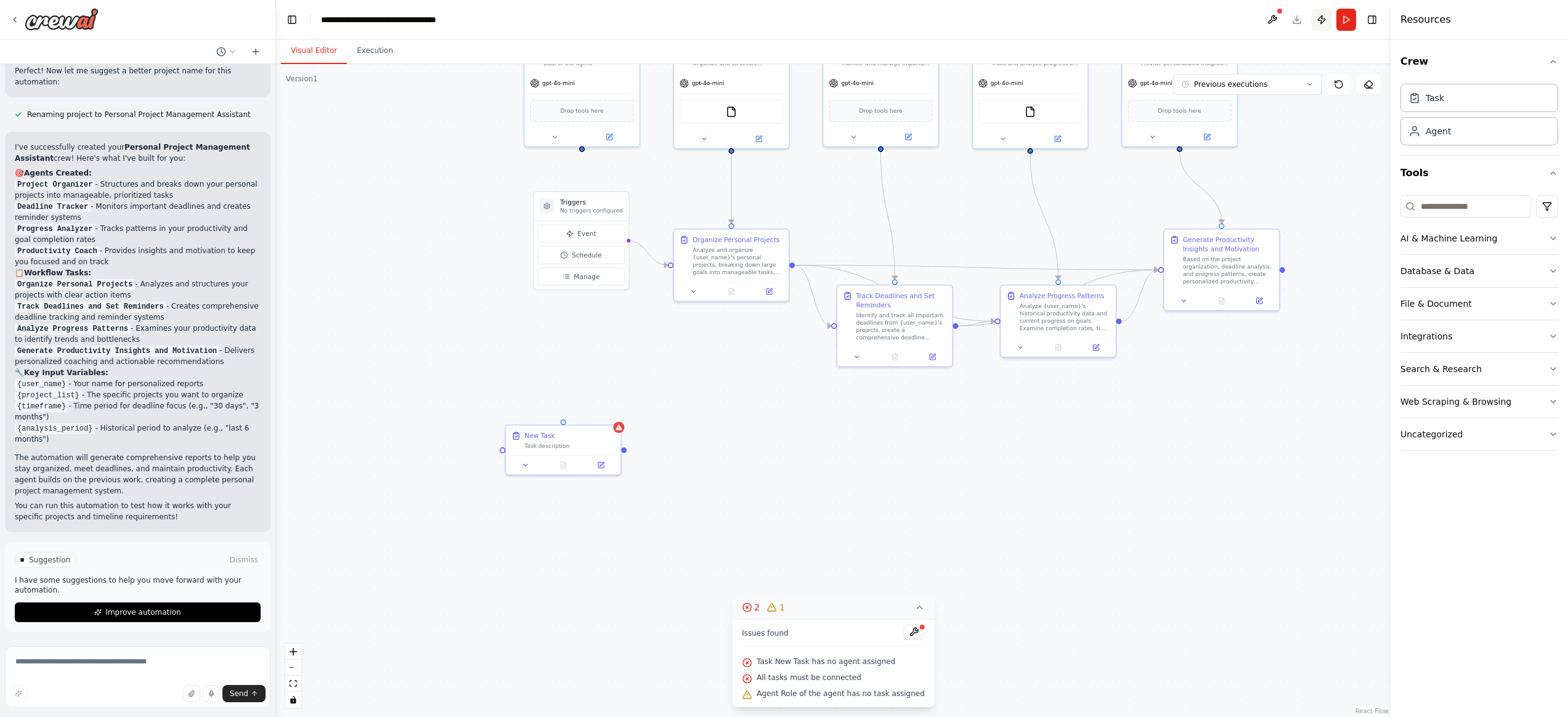
click at [1321, 21] on button "Publish" at bounding box center [1321, 20] width 20 height 22
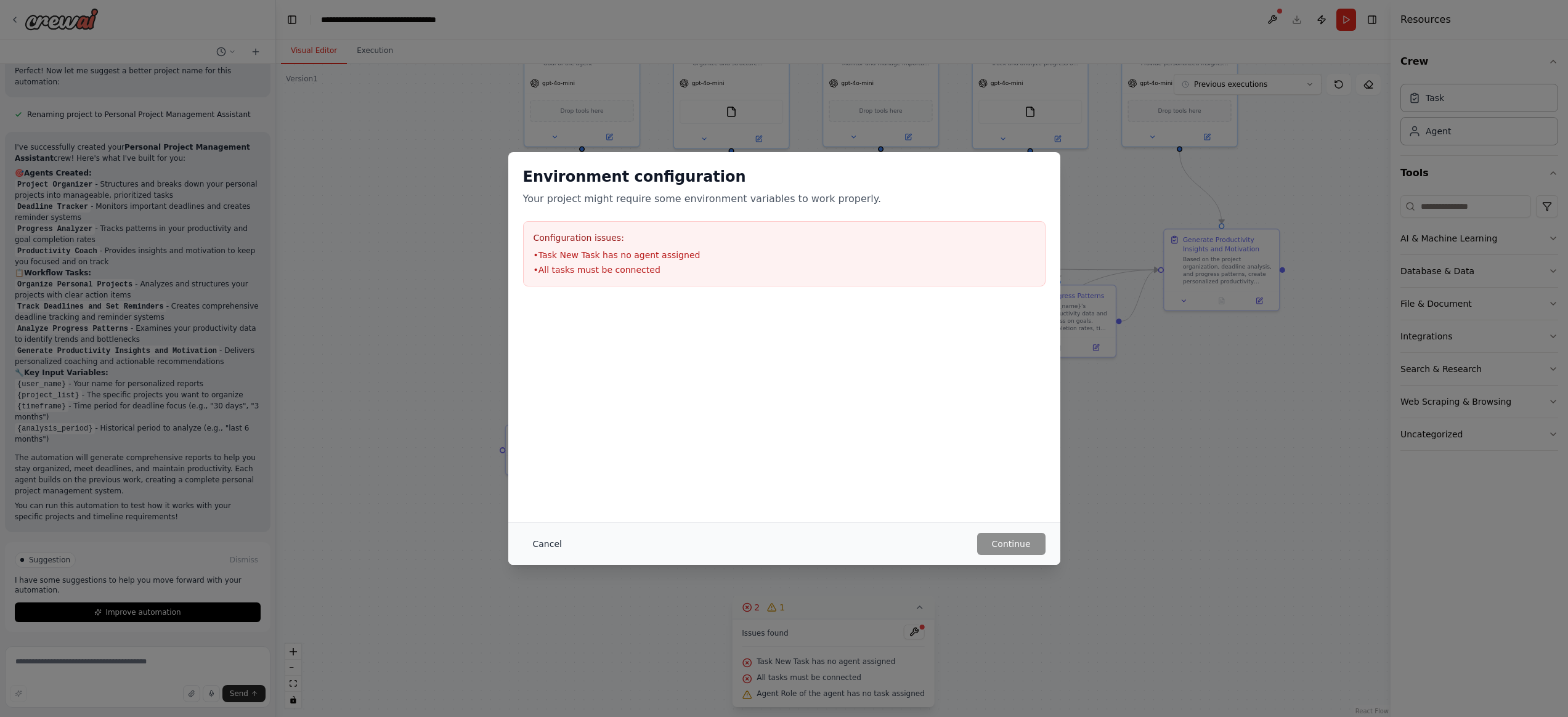
click at [548, 543] on button "Cancel" at bounding box center [548, 543] width 49 height 22
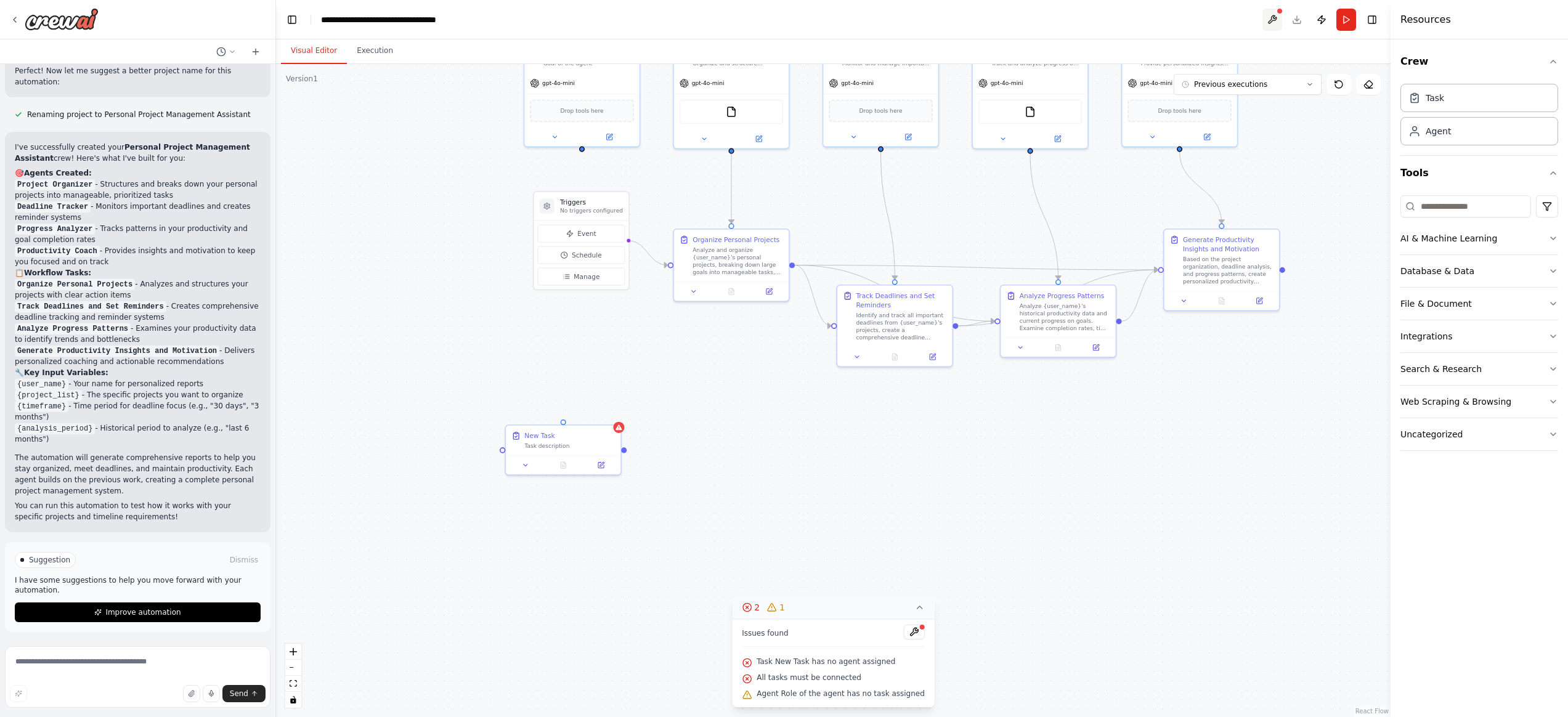
click at [1271, 17] on button at bounding box center [1272, 20] width 20 height 22
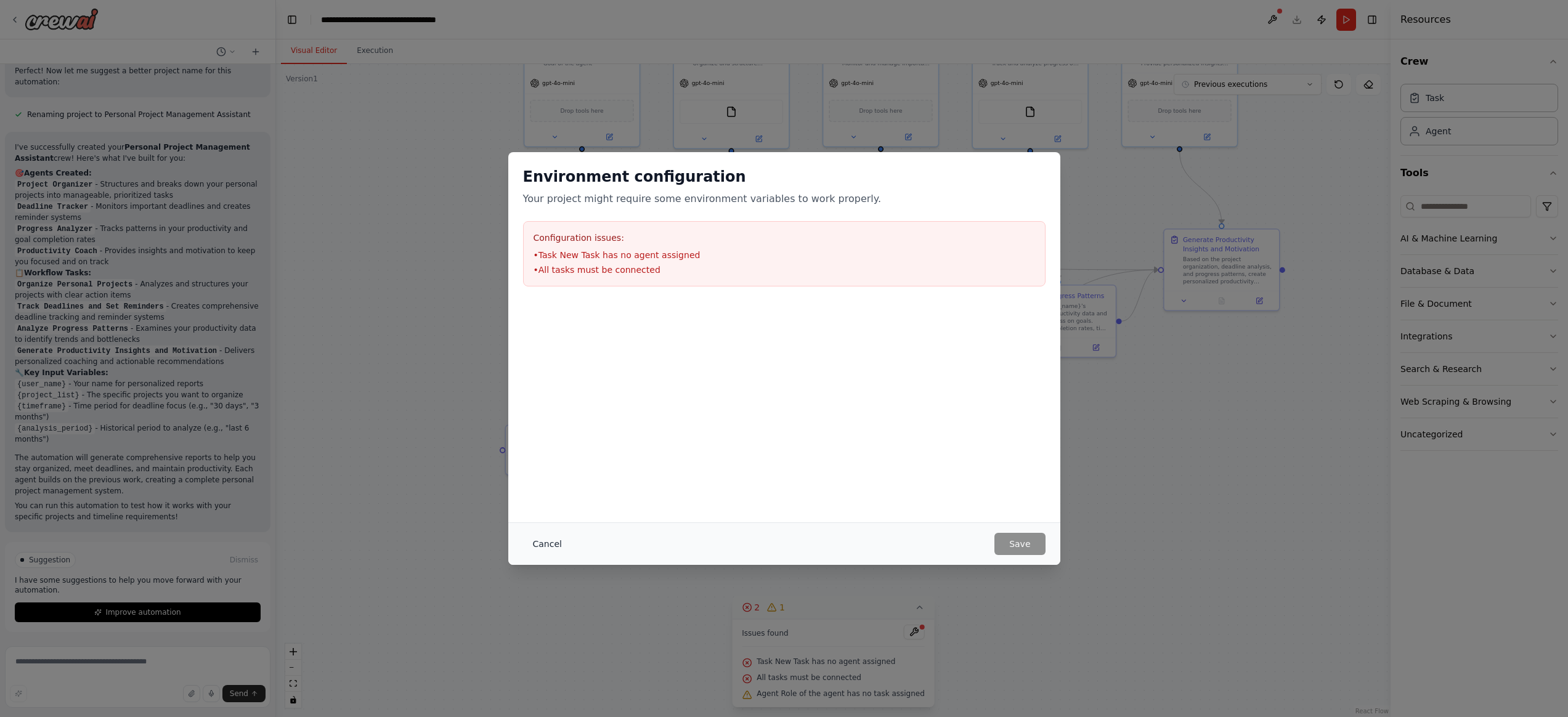
click at [536, 546] on button "Cancel" at bounding box center [548, 543] width 49 height 22
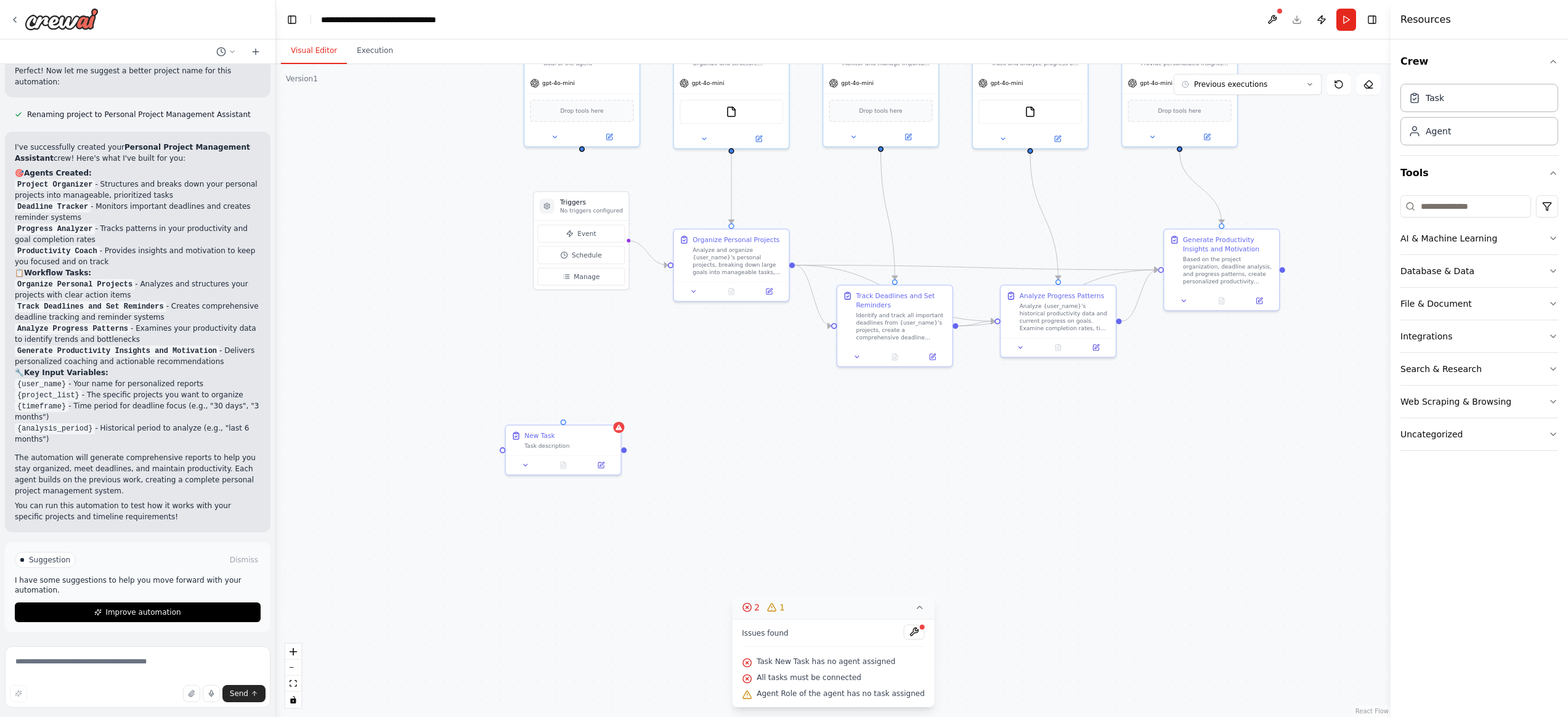
click at [919, 614] on button "2 1" at bounding box center [834, 607] width 202 height 23
click at [856, 699] on icon at bounding box center [854, 695] width 10 height 10
click at [965, 539] on div ".deletable-edge-delete-btn { width: 20px; height: 20px; border: 0px solid #ffff…" at bounding box center [834, 391] width 1114 height 653
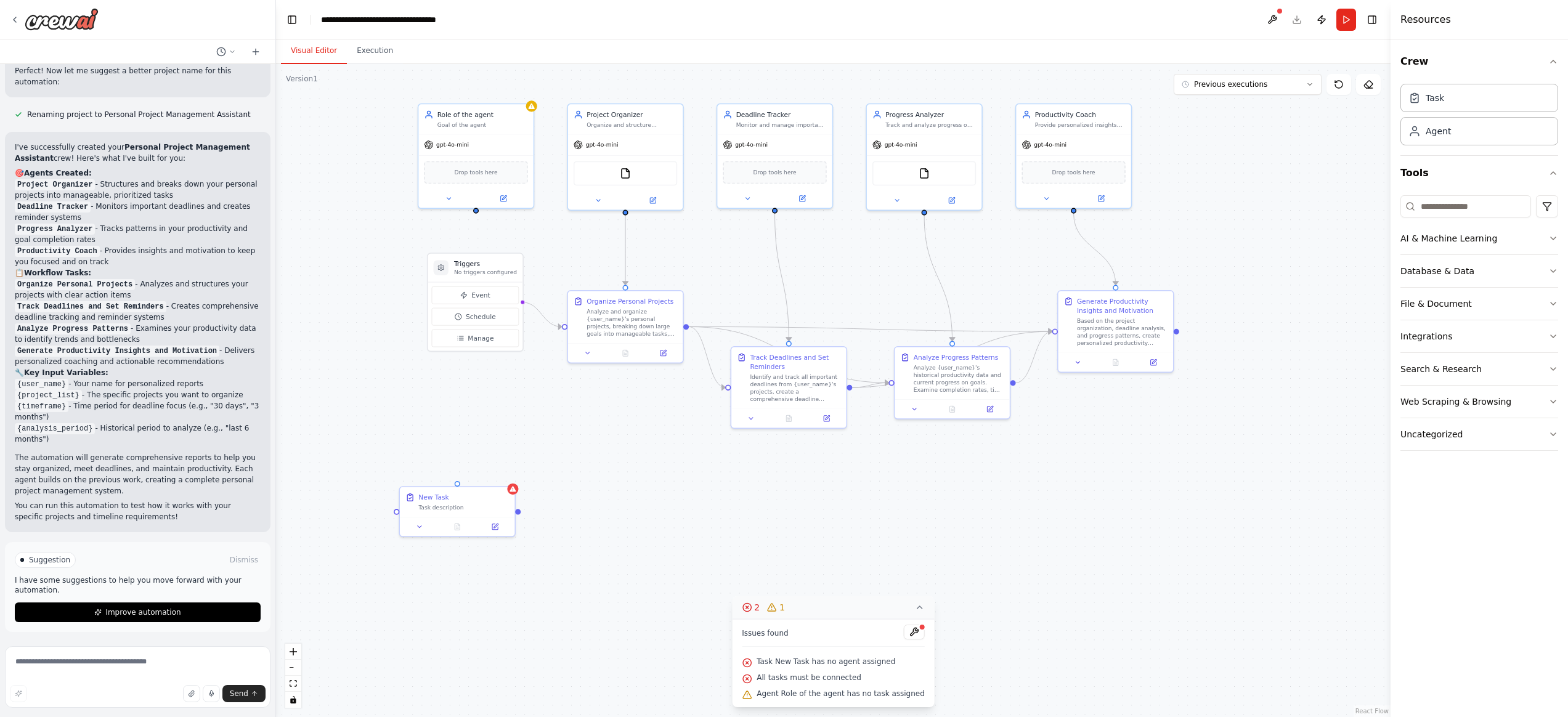
drag, startPoint x: 821, startPoint y: 487, endPoint x: 714, endPoint y: 550, distance: 124.2
click at [714, 550] on div ".deletable-edge-delete-btn { width: 20px; height: 20px; border: 0px solid #ffff…" at bounding box center [834, 391] width 1114 height 653
click at [313, 80] on div "Version 1" at bounding box center [301, 78] width 32 height 10
click at [1245, 83] on span "Previous executions" at bounding box center [1230, 84] width 73 height 10
click at [1371, 84] on icon at bounding box center [1368, 84] width 10 height 10
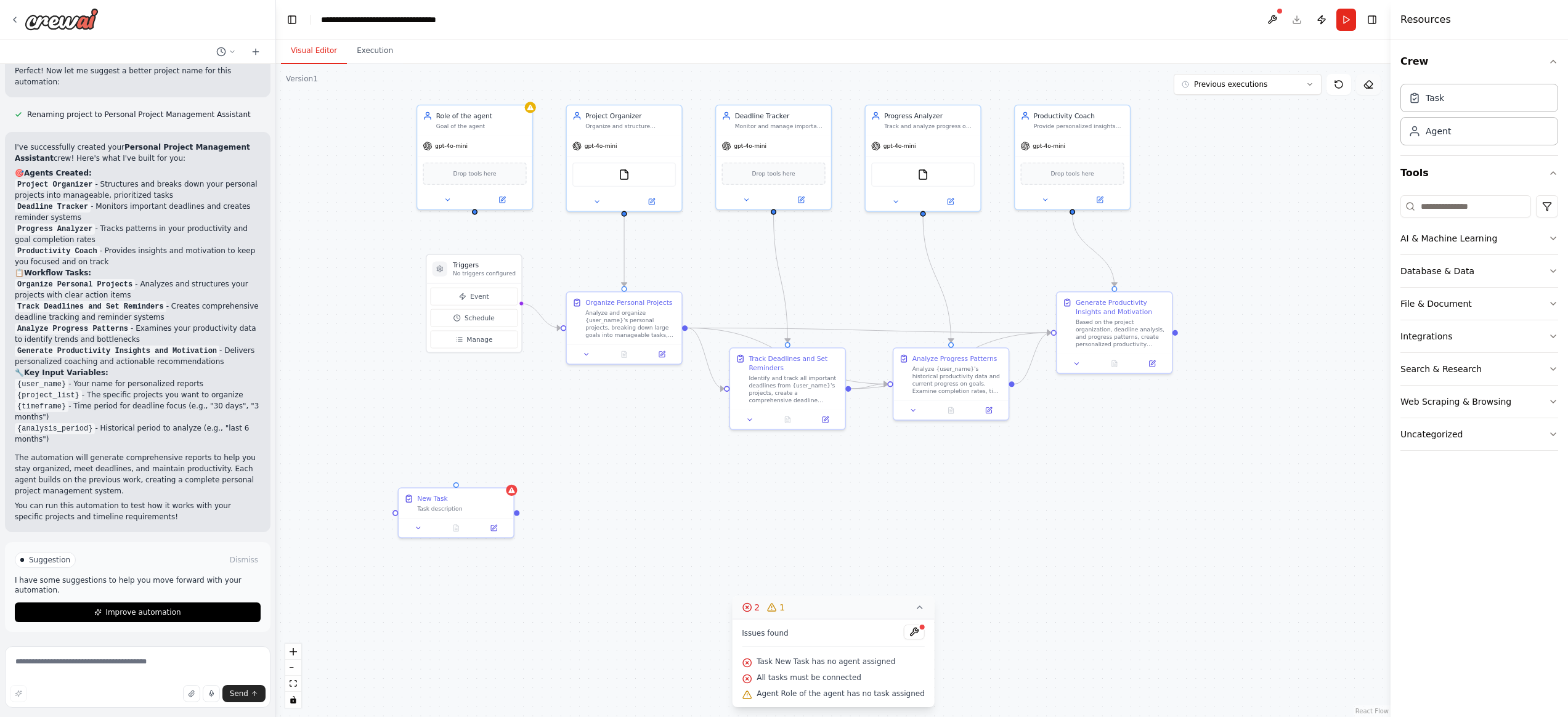
click at [1370, 86] on icon at bounding box center [1368, 84] width 10 height 10
click at [315, 139] on div ".deletable-edge-delete-btn { width: 20px; height: 20px; border: 0px solid #ffff…" at bounding box center [834, 391] width 1114 height 653
click at [531, 108] on icon at bounding box center [531, 106] width 6 height 6
click at [530, 106] on icon at bounding box center [531, 106] width 6 height 6
click at [518, 143] on div "gpt-4o-mini" at bounding box center [474, 145] width 115 height 21
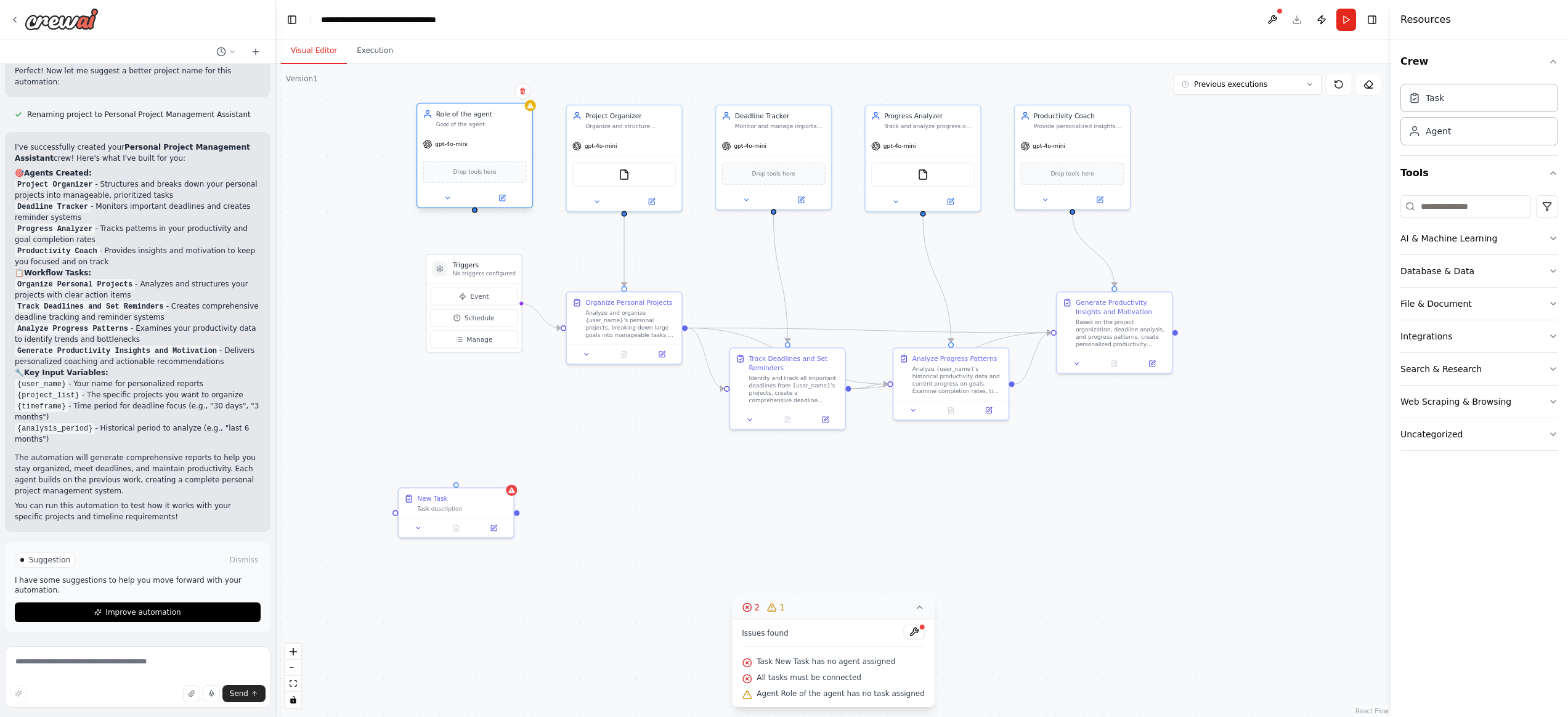
click at [483, 178] on div "Drop tools here" at bounding box center [474, 172] width 103 height 22
click at [1434, 267] on div "Database & Data" at bounding box center [1437, 271] width 74 height 13
click at [1434, 235] on div "AI & Machine Learning" at bounding box center [1448, 238] width 97 height 13
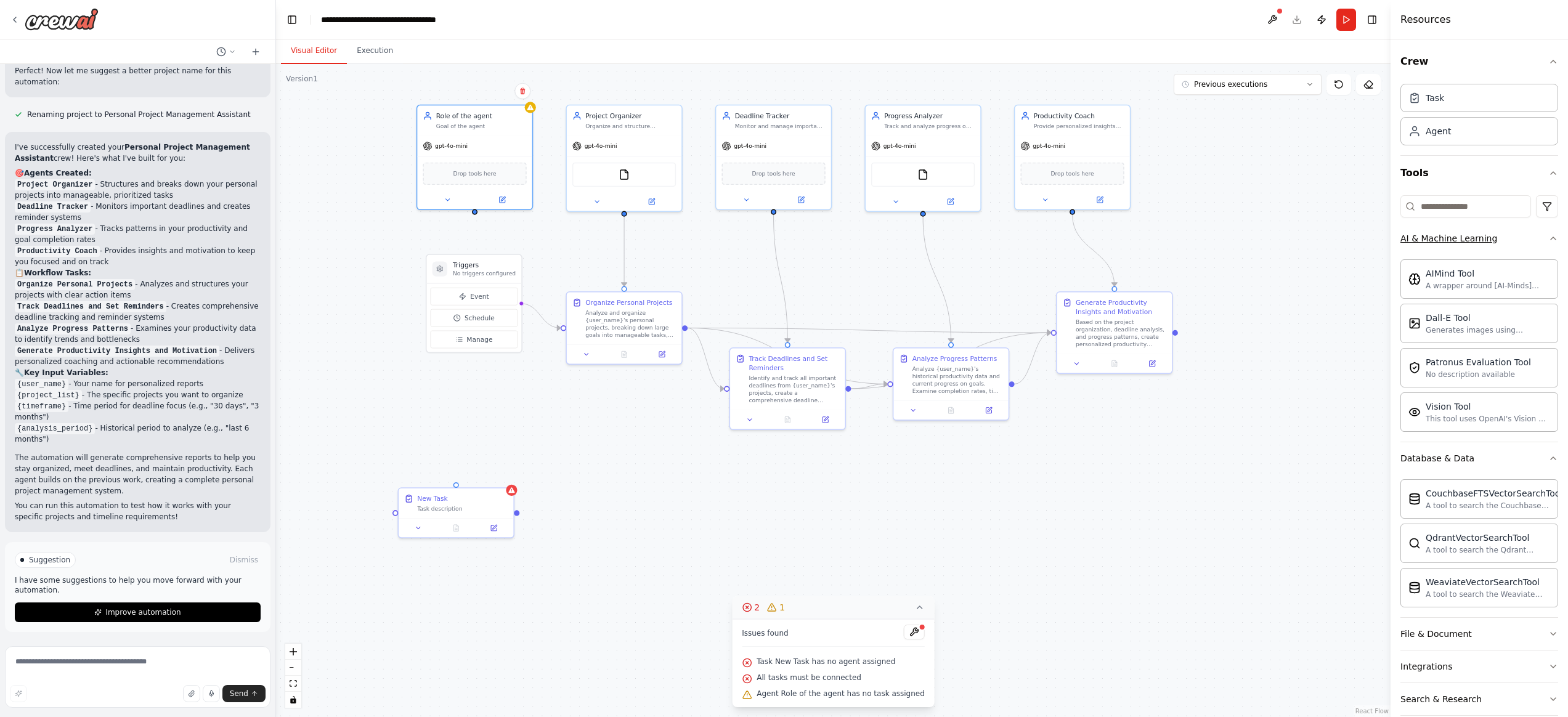
click at [1434, 240] on div "AI & Machine Learning" at bounding box center [1448, 238] width 97 height 13
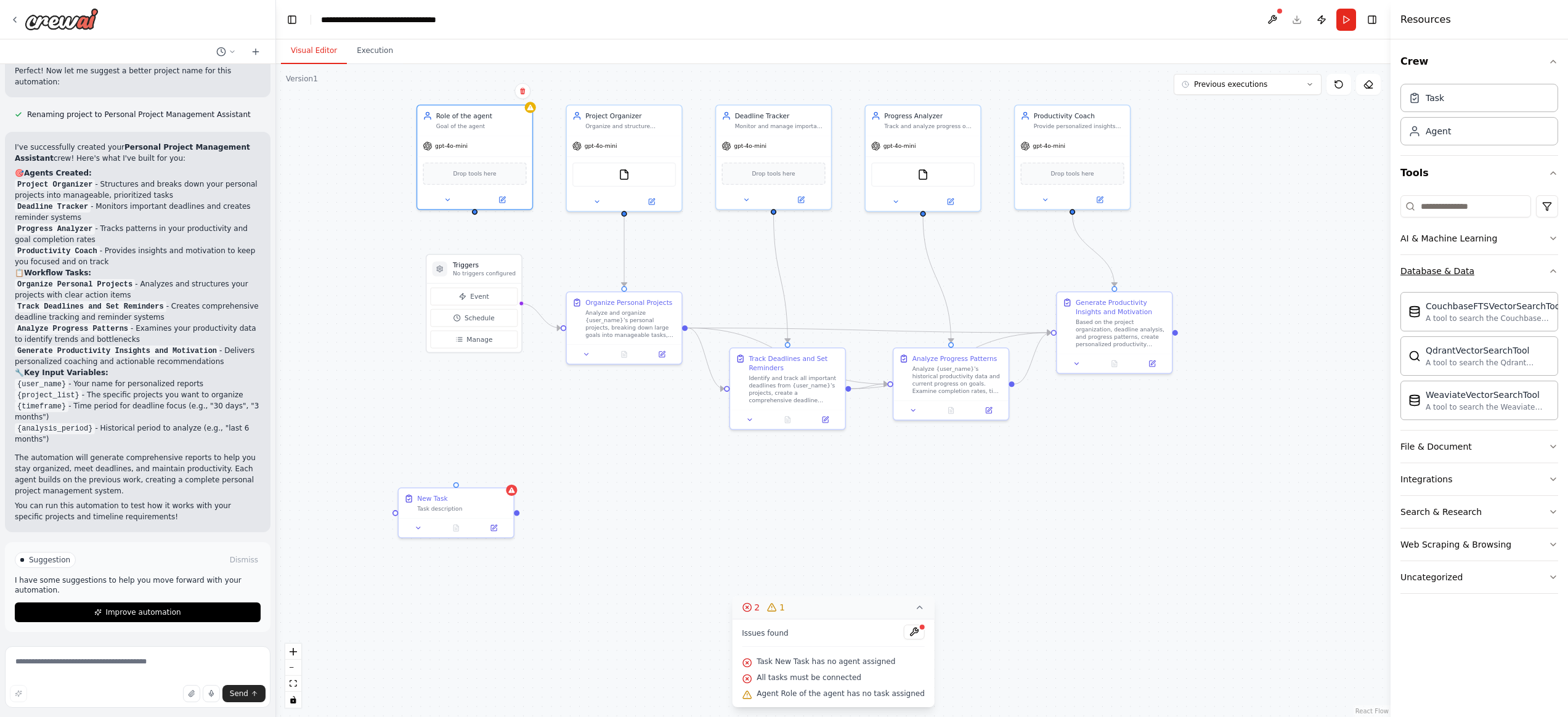
click at [1434, 272] on div "Database & Data" at bounding box center [1437, 271] width 74 height 13
click at [1428, 306] on div "File & Document" at bounding box center [1436, 303] width 72 height 13
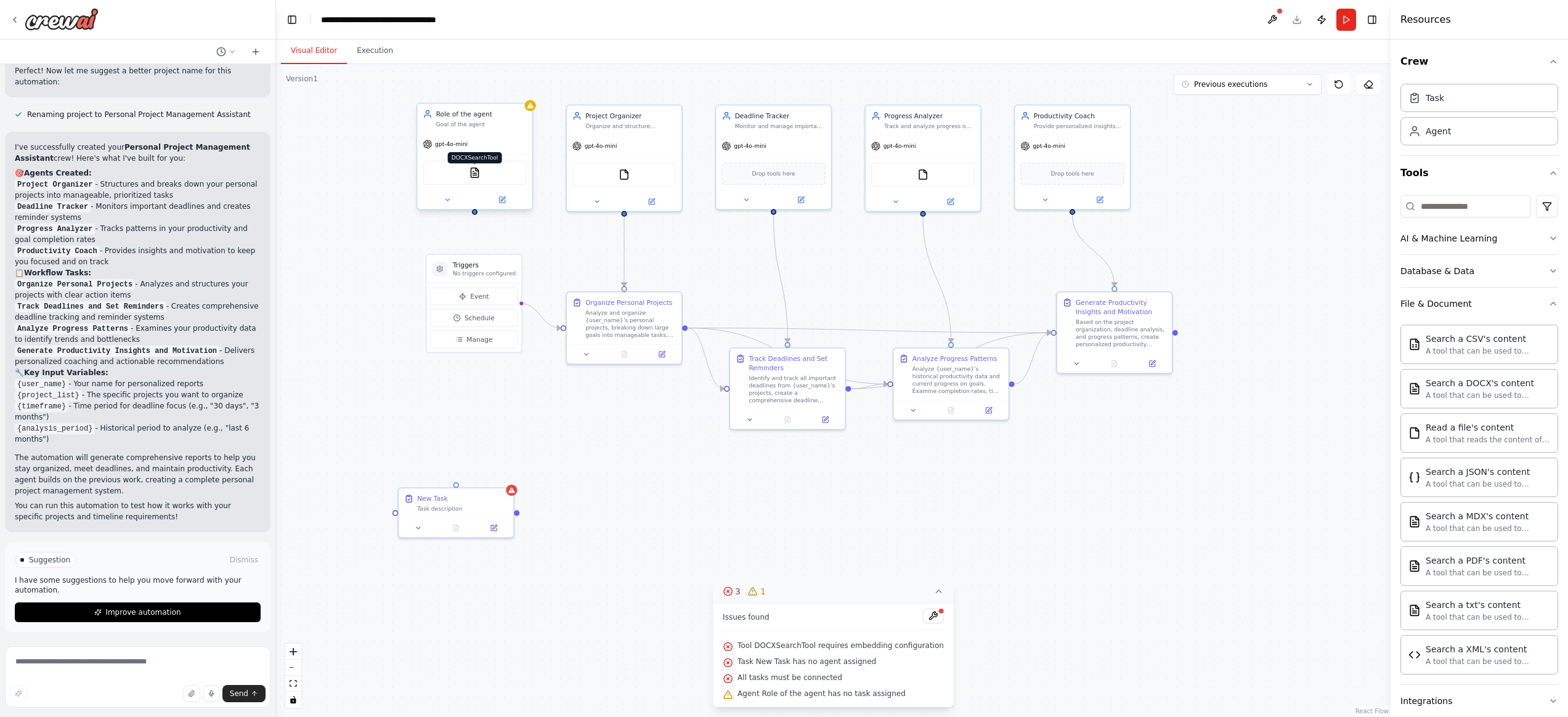
click at [476, 177] on img at bounding box center [474, 172] width 11 height 11
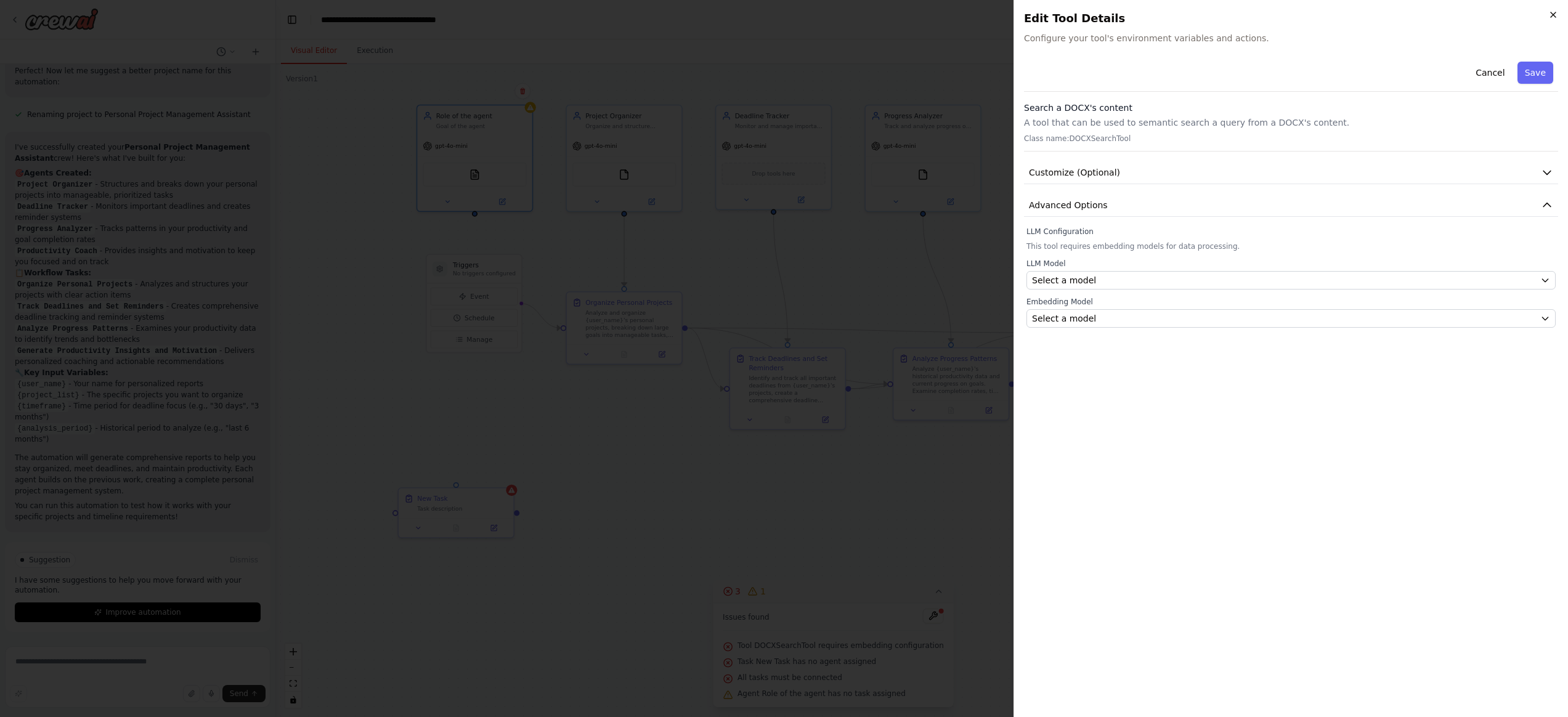
click at [1434, 17] on icon "button" at bounding box center [1553, 14] width 10 height 10
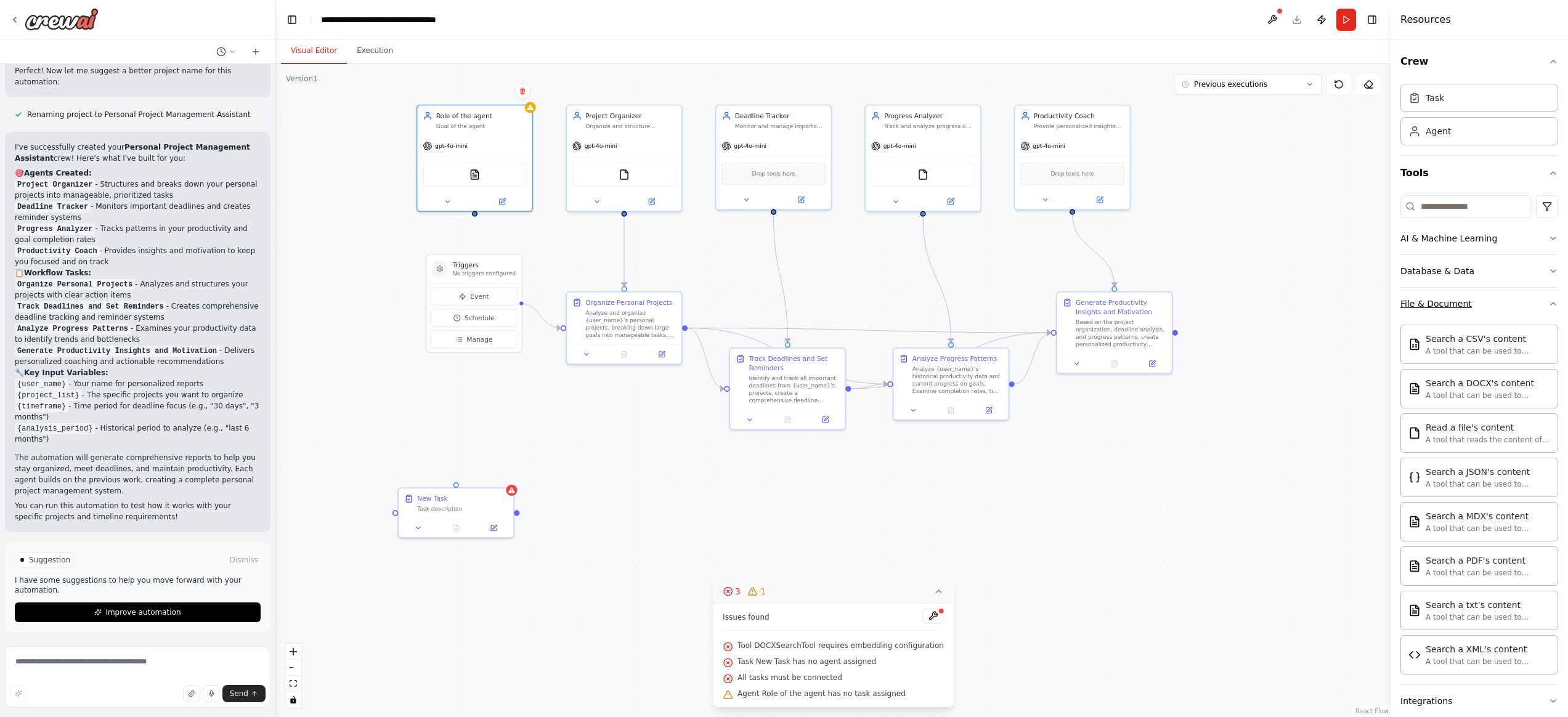
click at [1434, 306] on icon "button" at bounding box center [1553, 303] width 10 height 10
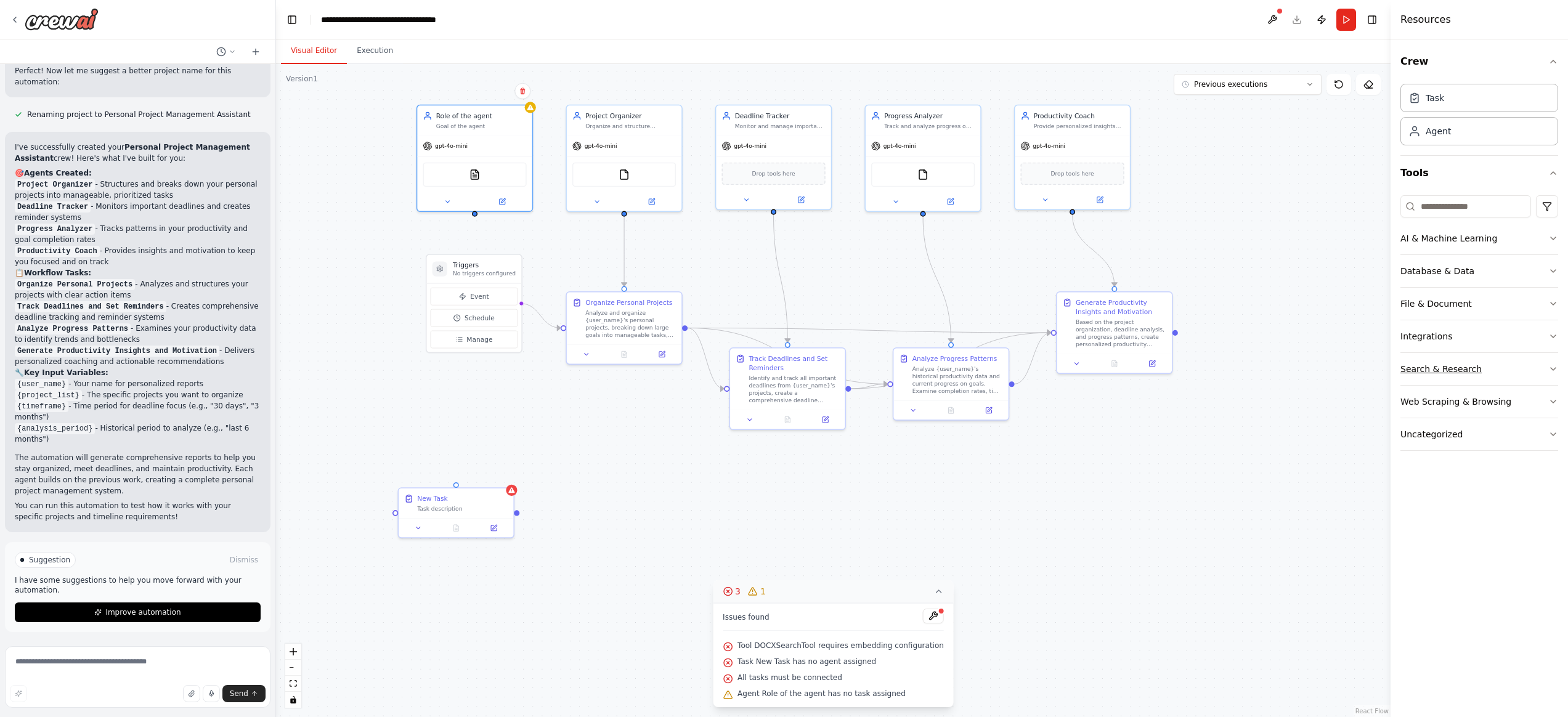
click at [1434, 368] on div "Search & Research" at bounding box center [1441, 368] width 81 height 13
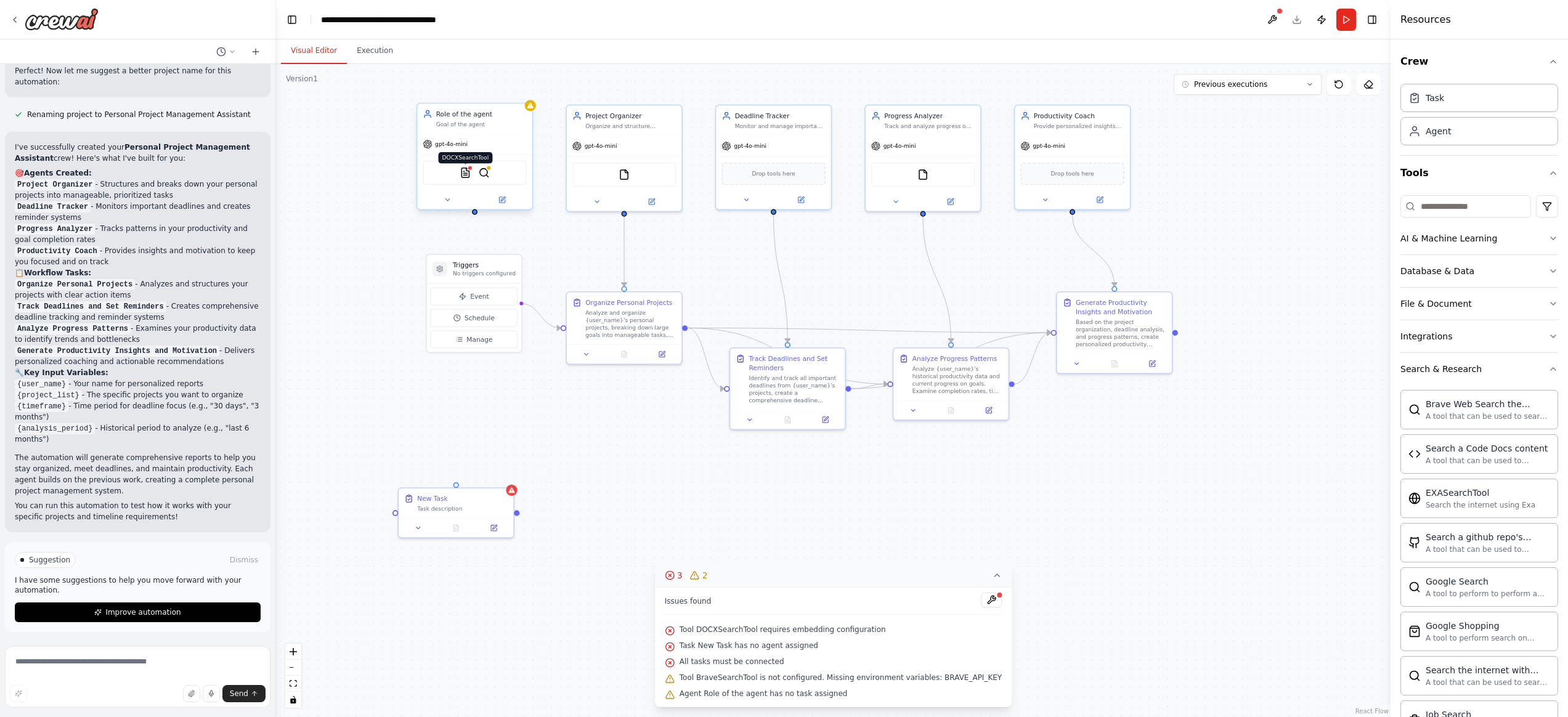
click at [467, 177] on img at bounding box center [465, 172] width 11 height 11
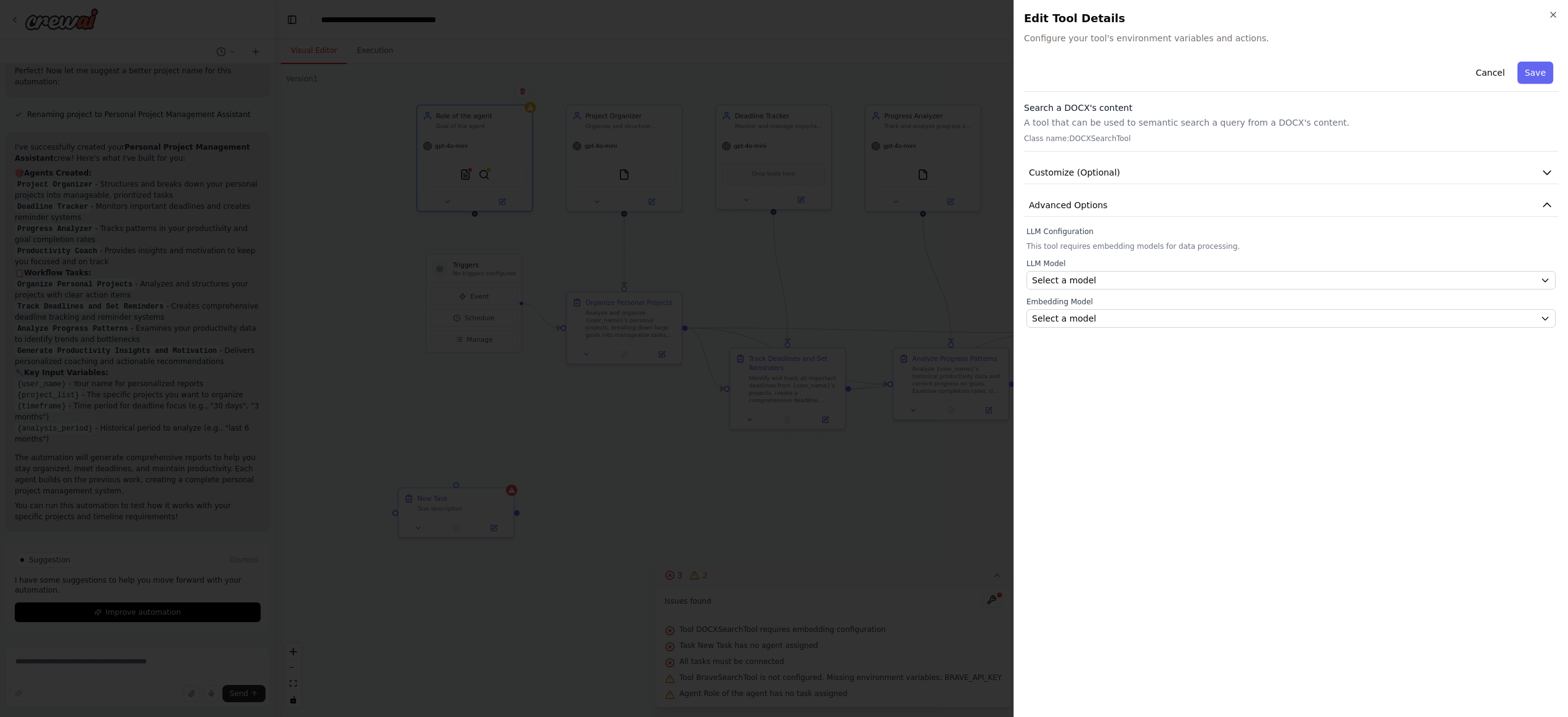
click at [1117, 69] on div "Cancel Save" at bounding box center [1291, 75] width 534 height 35
click at [1434, 13] on icon "button" at bounding box center [1553, 14] width 10 height 10
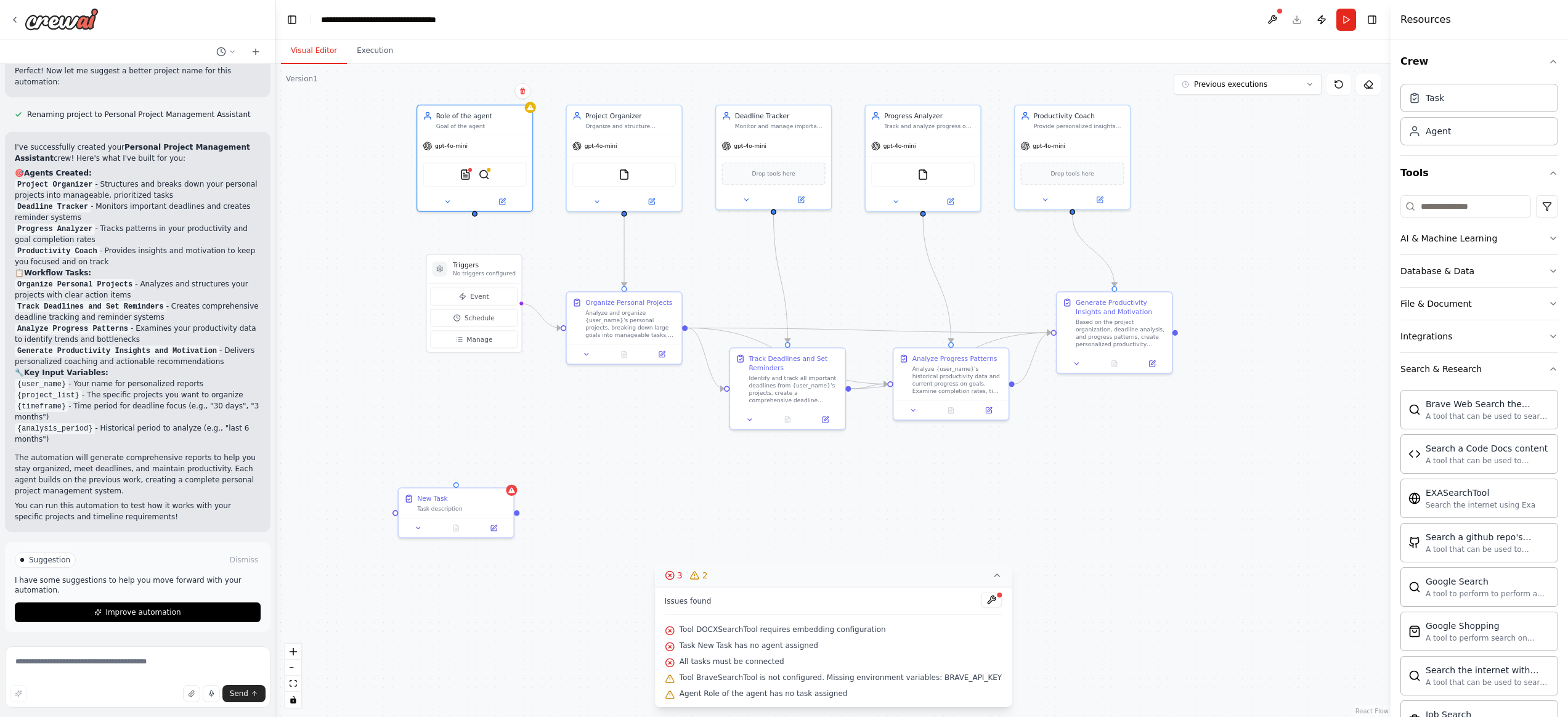
click at [992, 573] on icon at bounding box center [997, 574] width 10 height 10
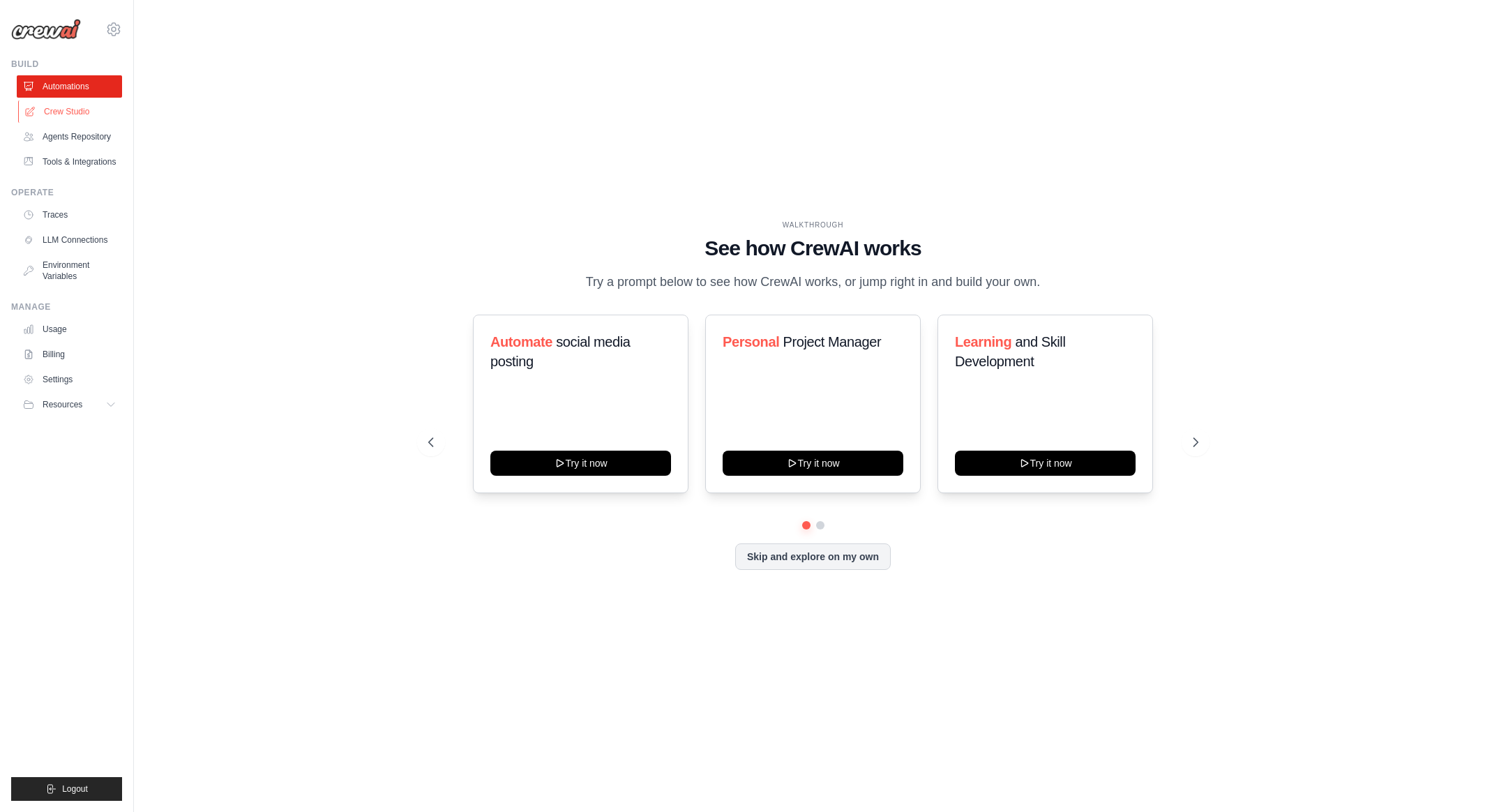
click at [89, 114] on link "Crew Studio" at bounding box center [71, 111] width 105 height 23
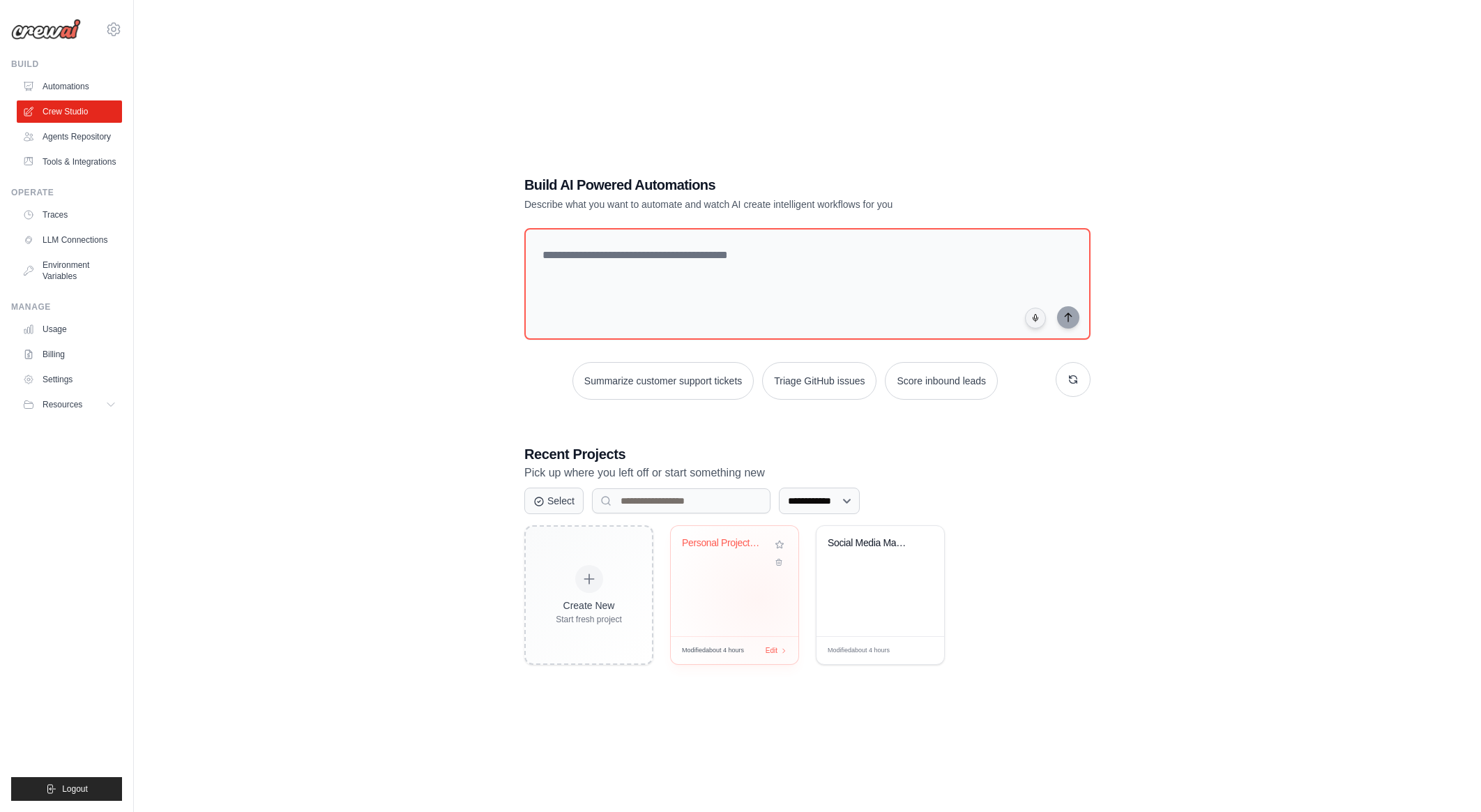
click at [758, 598] on div "Personal Project Management Assista..." at bounding box center [734, 581] width 128 height 110
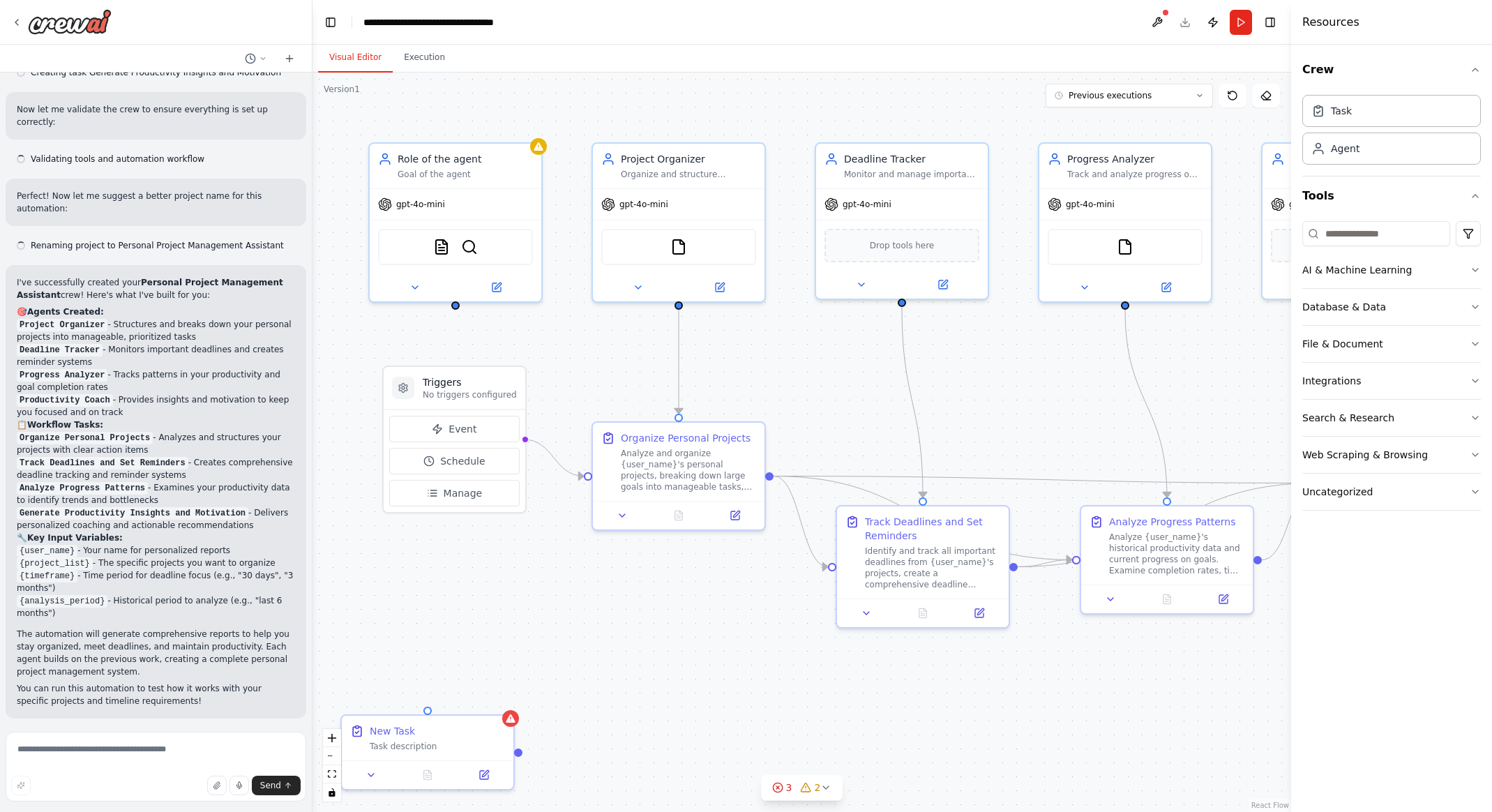
scroll to position [976, 0]
click at [409, 282] on icon at bounding box center [414, 284] width 11 height 11
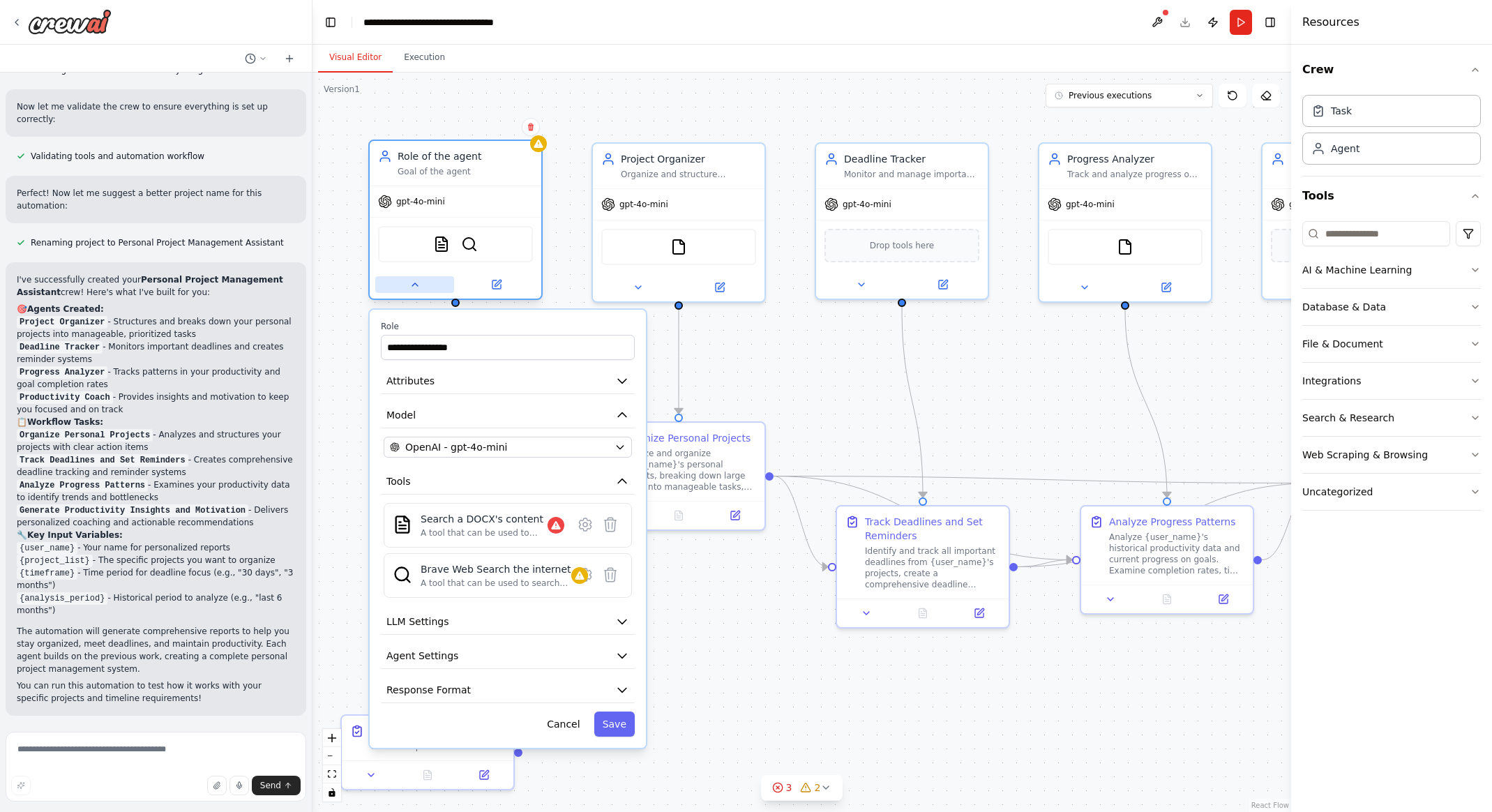
click at [411, 285] on icon at bounding box center [414, 284] width 11 height 11
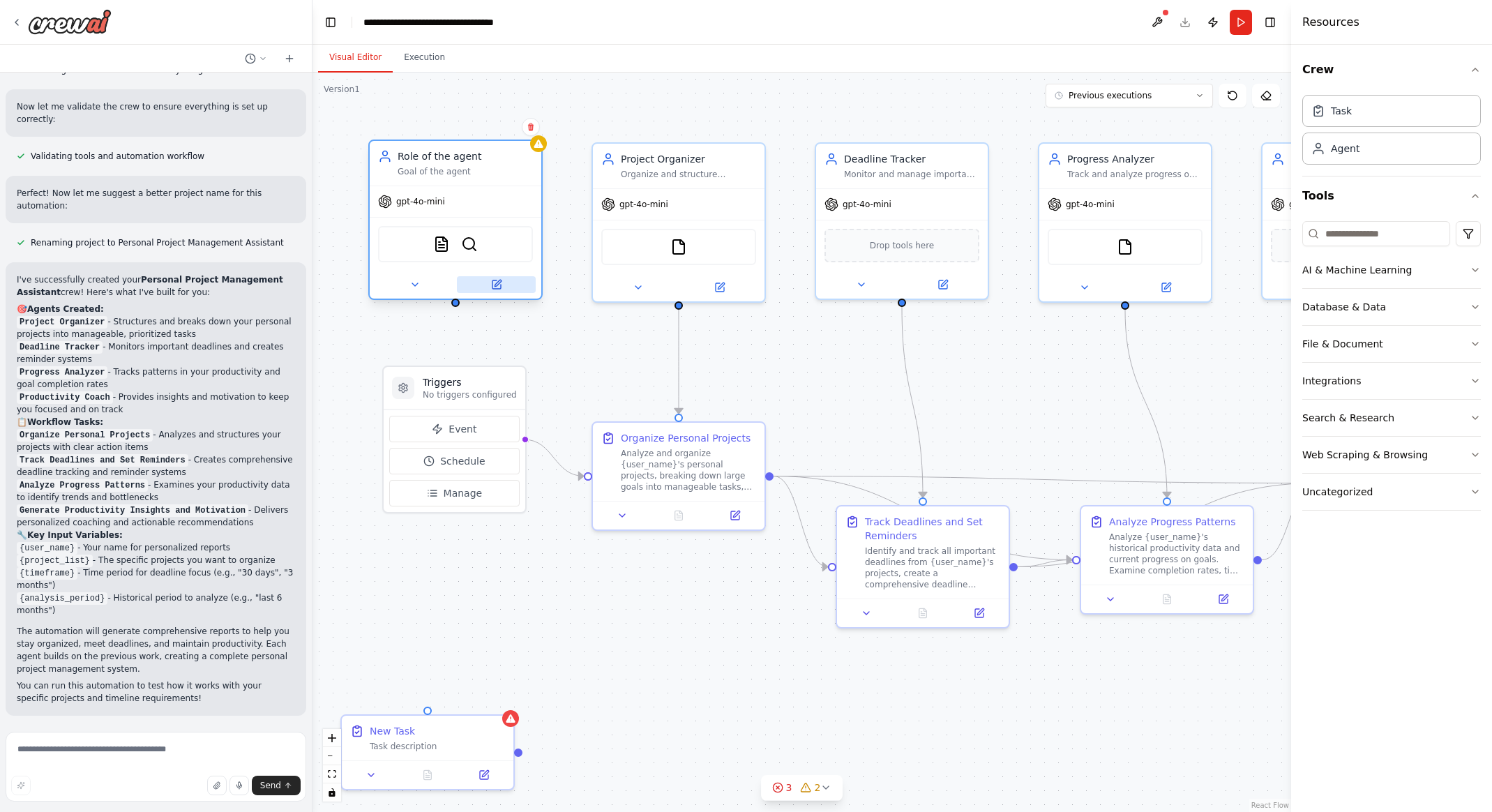
click at [495, 292] on button at bounding box center [496, 284] width 79 height 17
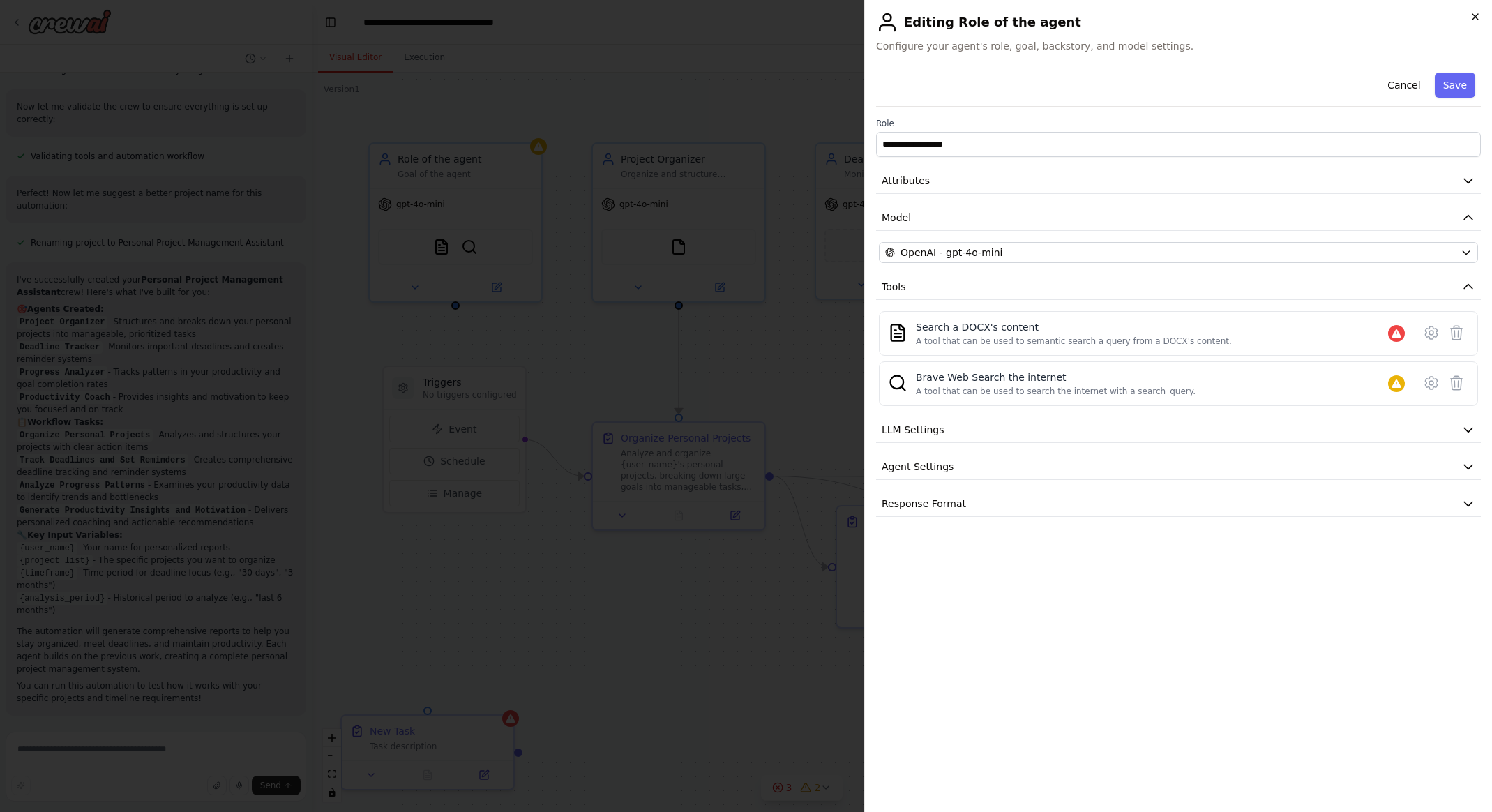
click at [1471, 14] on icon "button" at bounding box center [1474, 16] width 11 height 11
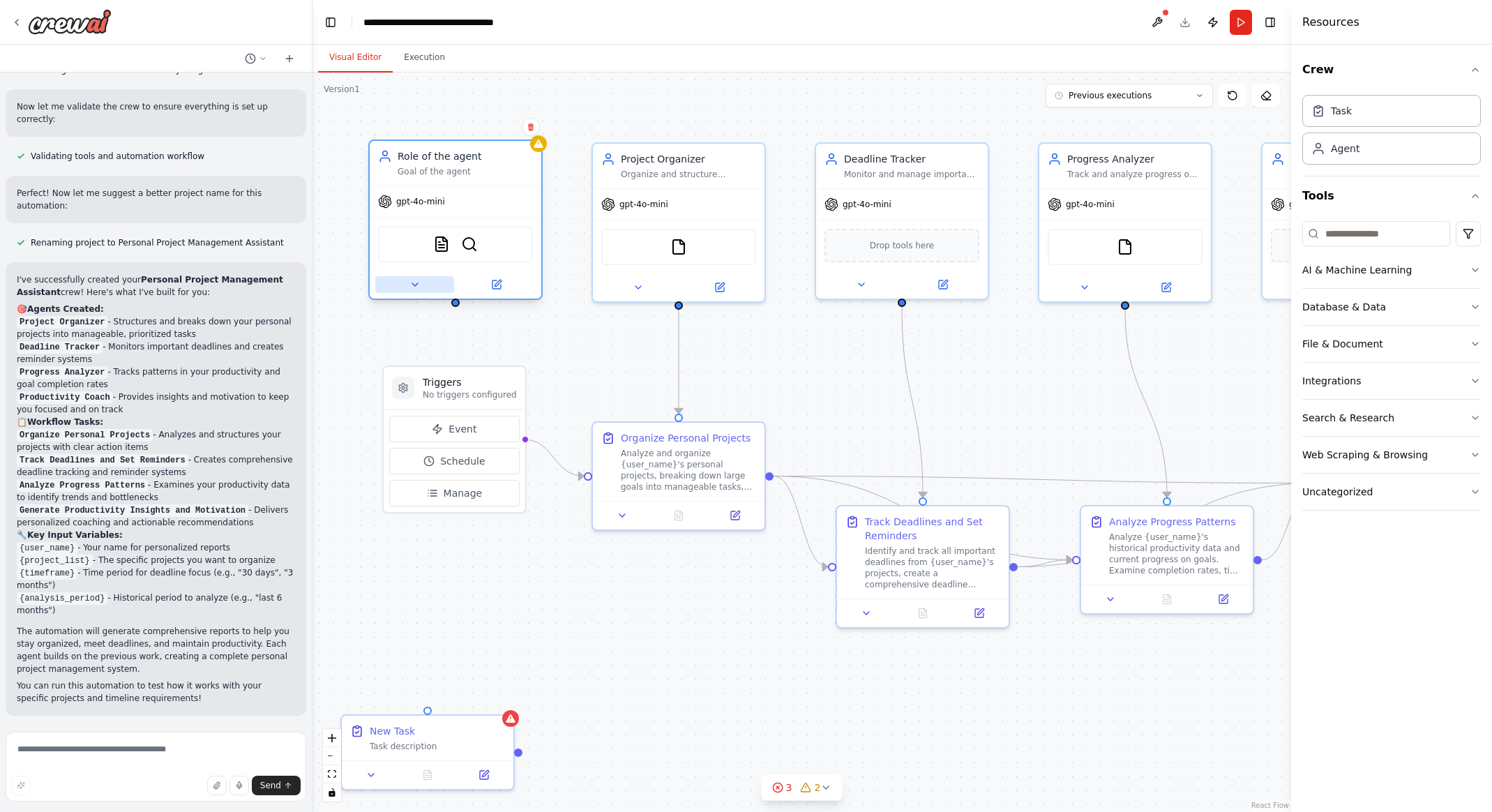
click at [409, 283] on icon at bounding box center [414, 284] width 11 height 11
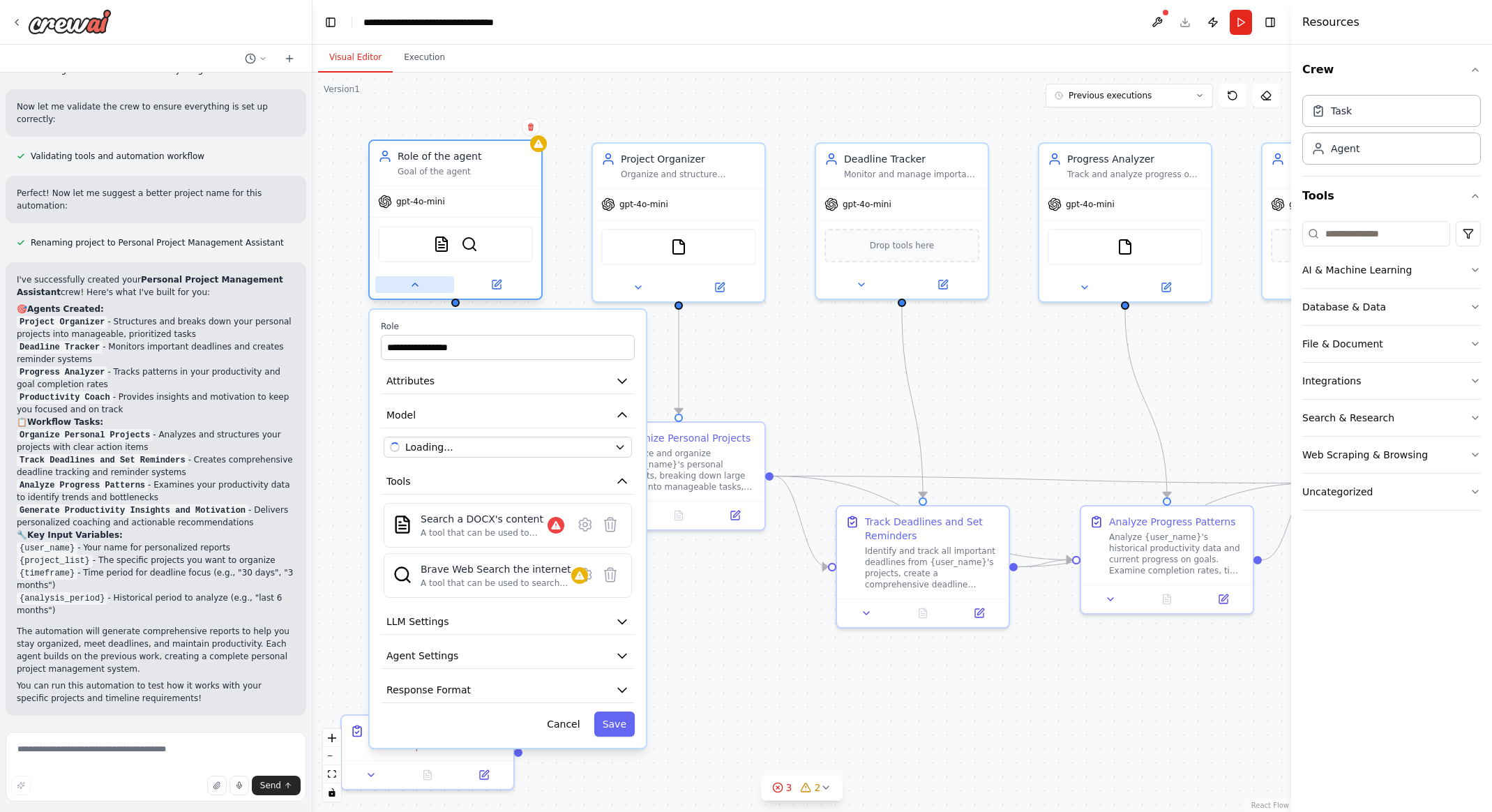
click at [416, 285] on icon at bounding box center [415, 284] width 6 height 3
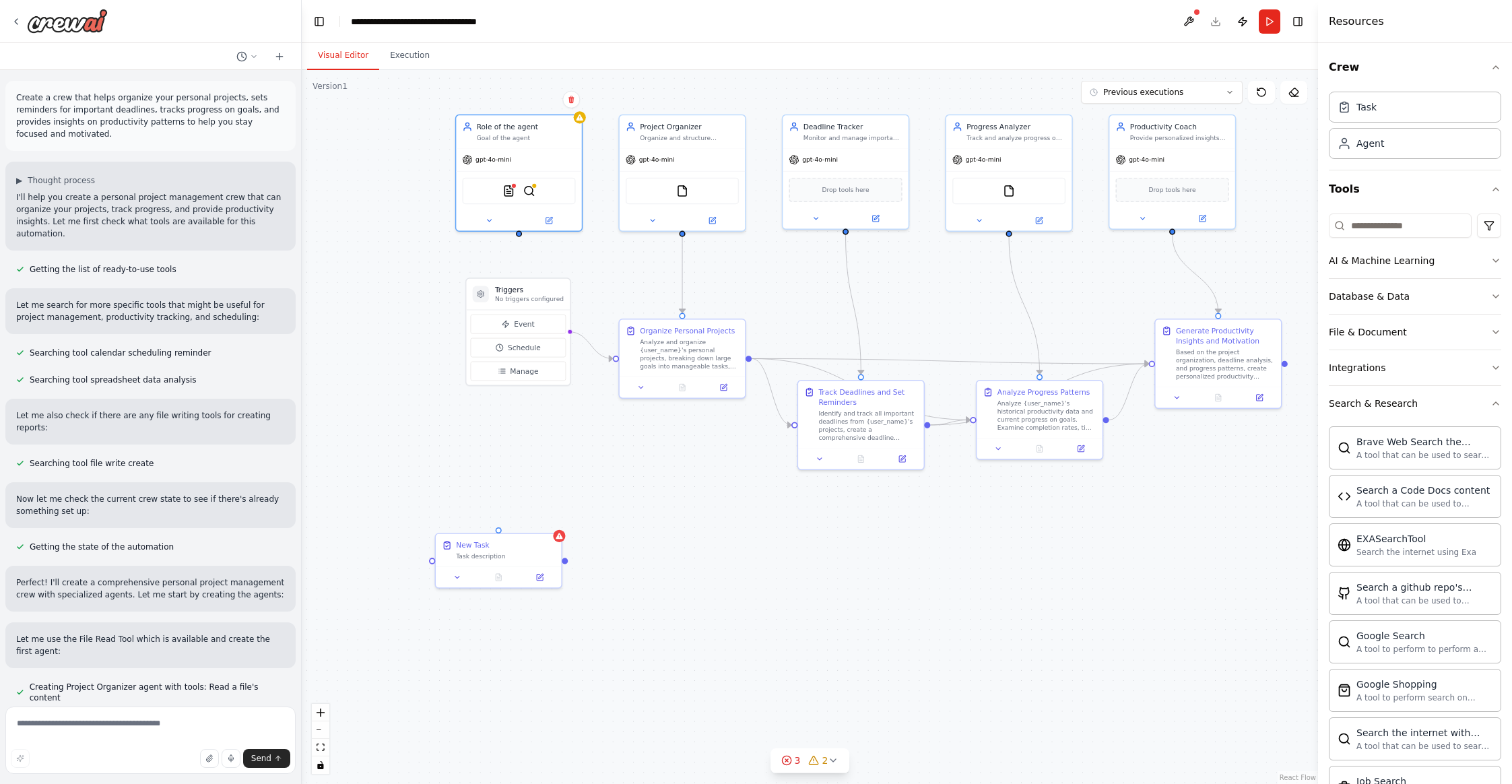
scroll to position [1052, 0]
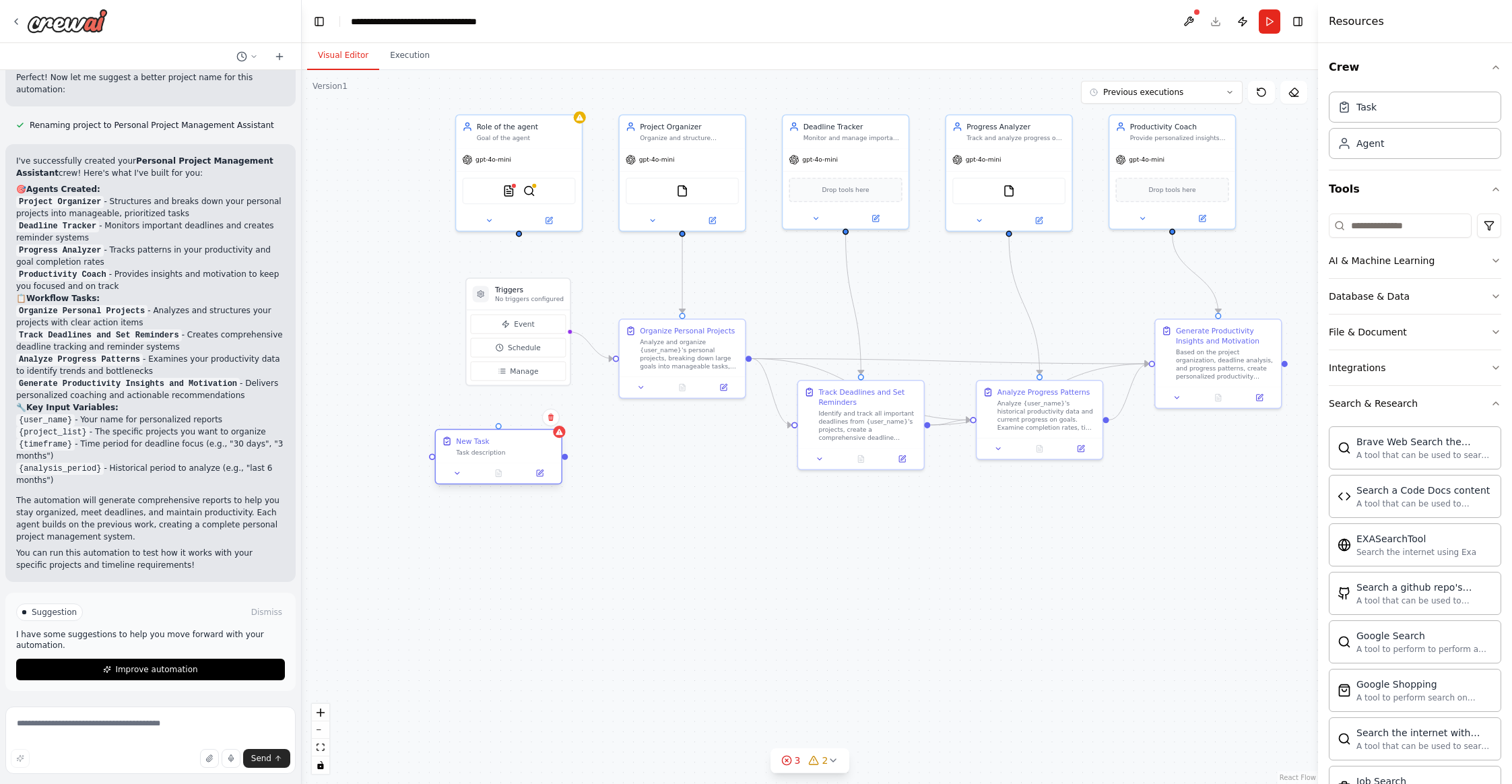
drag, startPoint x: 513, startPoint y: 550, endPoint x: 513, endPoint y: 451, distance: 99.0
click at [513, 451] on div "Task description" at bounding box center [506, 452] width 99 height 8
click at [540, 472] on icon at bounding box center [540, 472] width 5 height 5
